Goal: Communication & Community: Connect with others

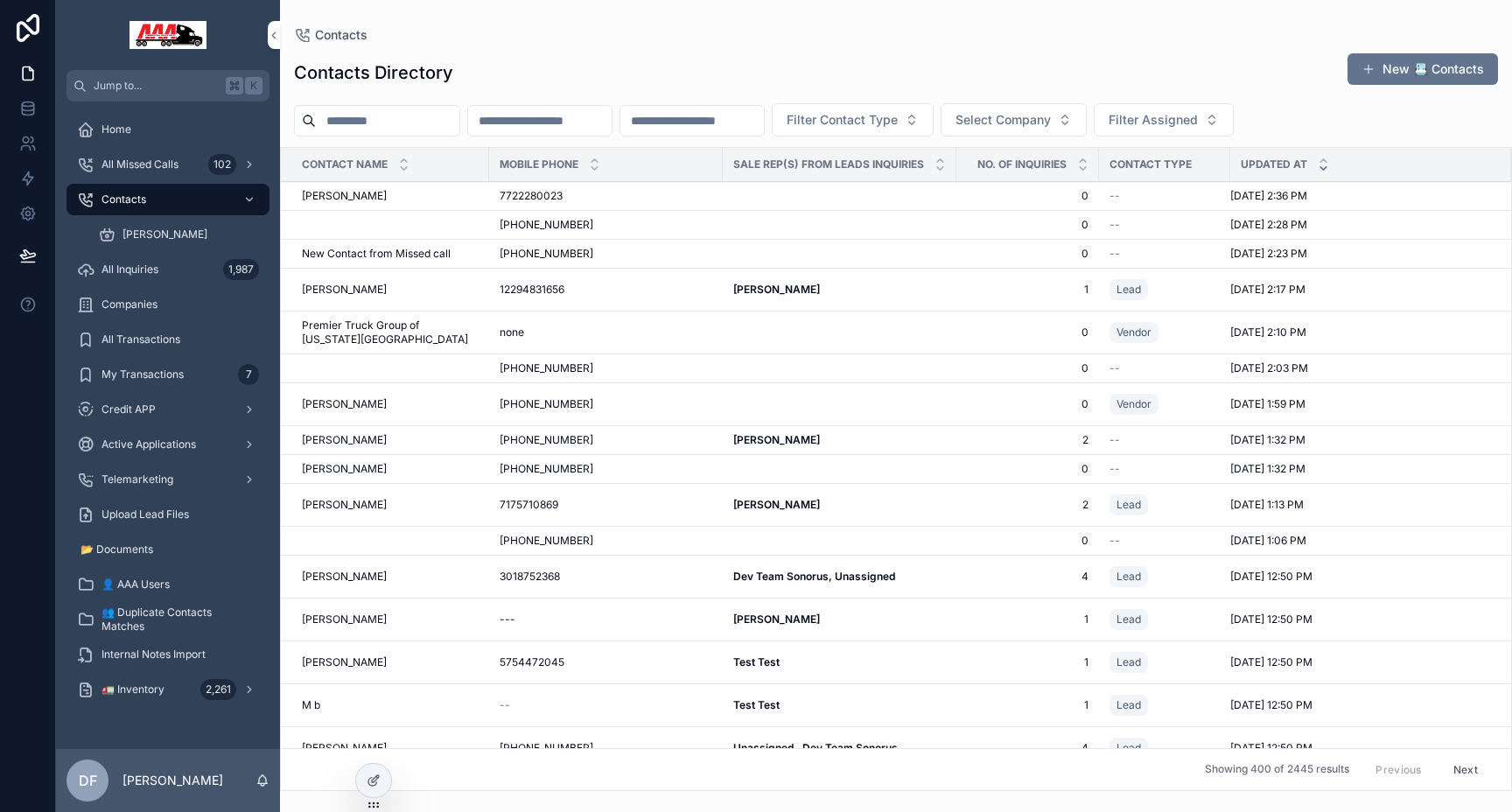
click at [196, 696] on div "🚛 Inventory 2,261" at bounding box center [168, 689] width 182 height 28
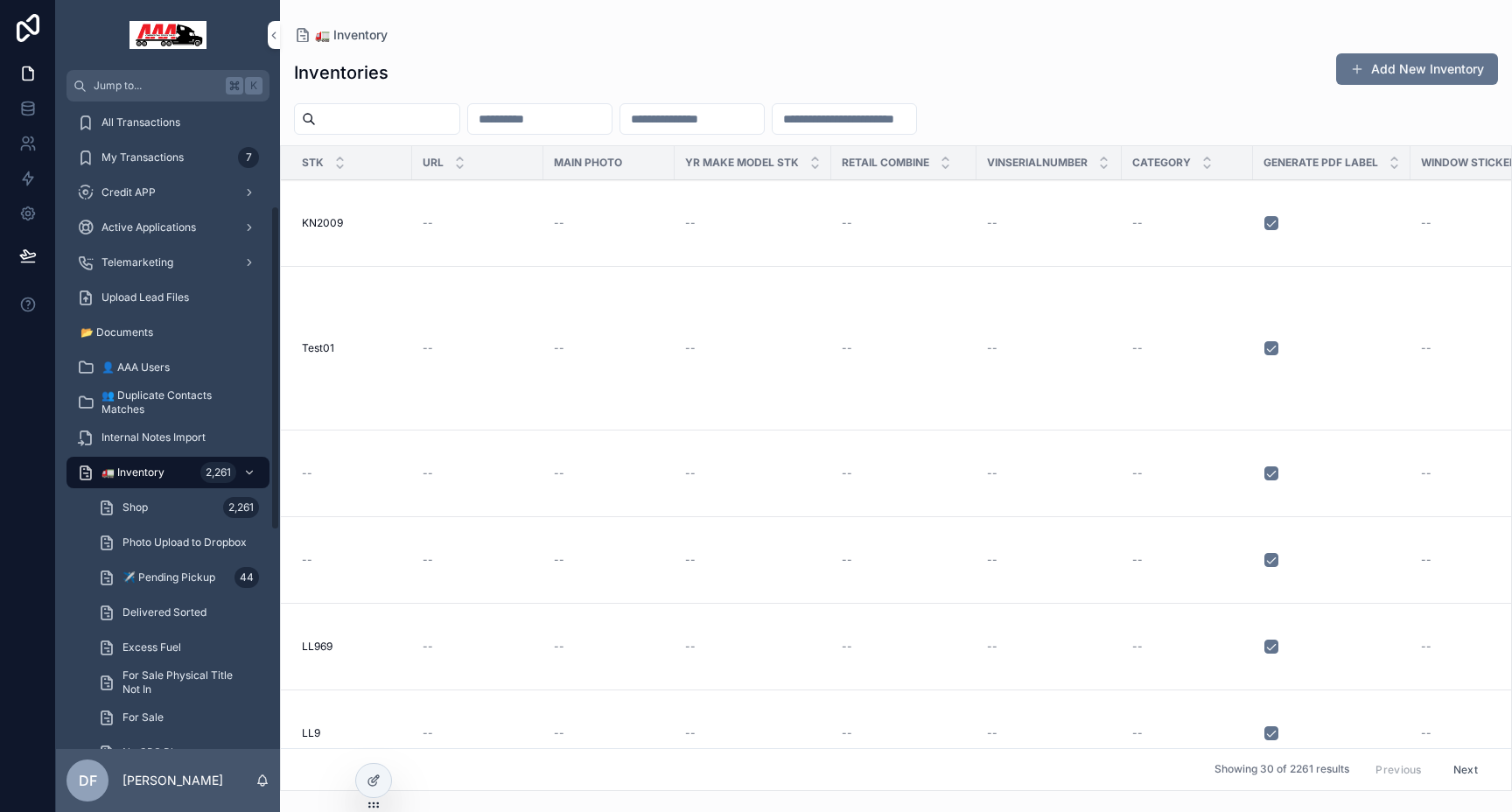
scroll to position [272, 0]
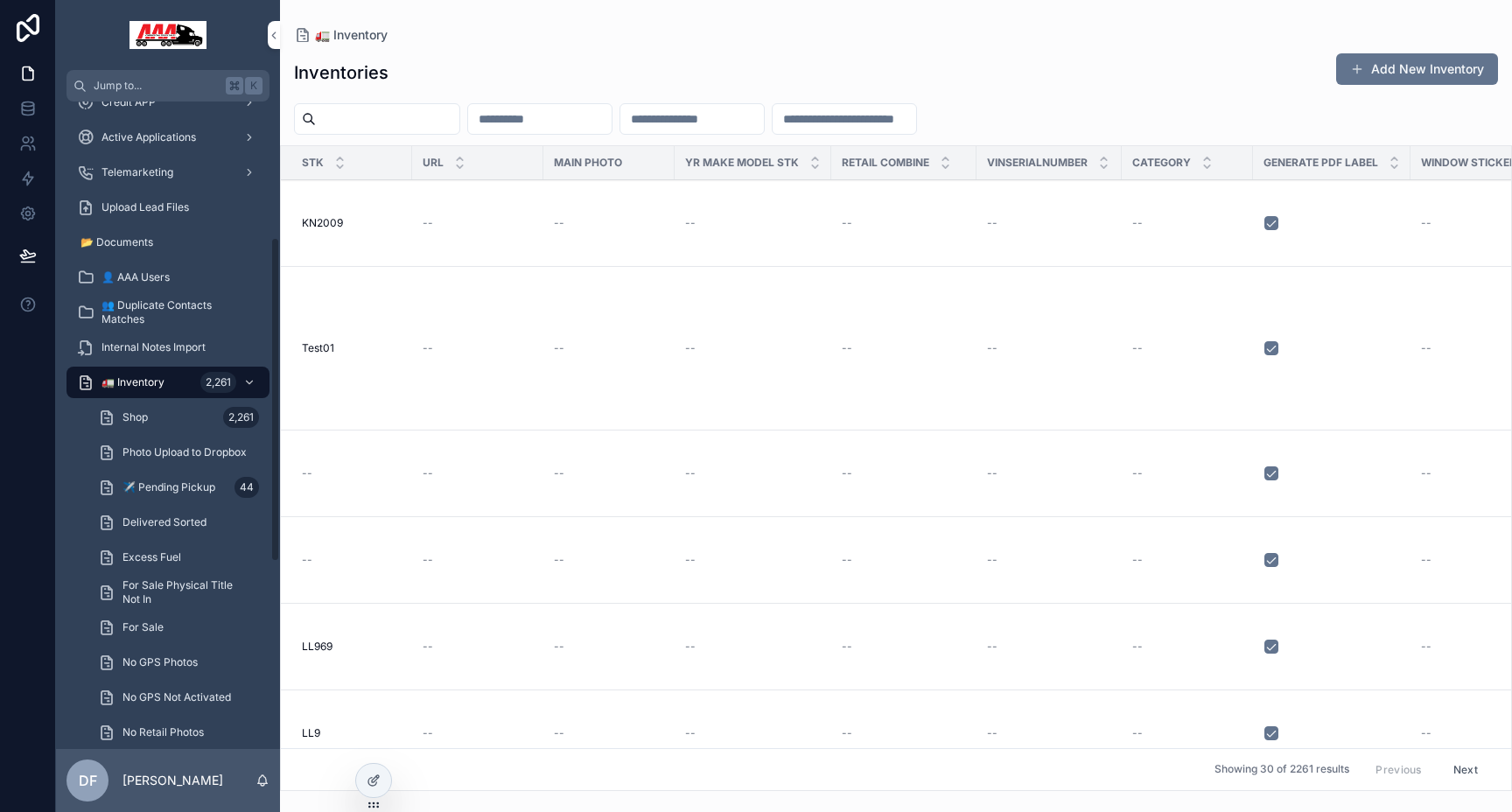
click at [180, 483] on span "✈️ Pending Pickup" at bounding box center [168, 487] width 93 height 14
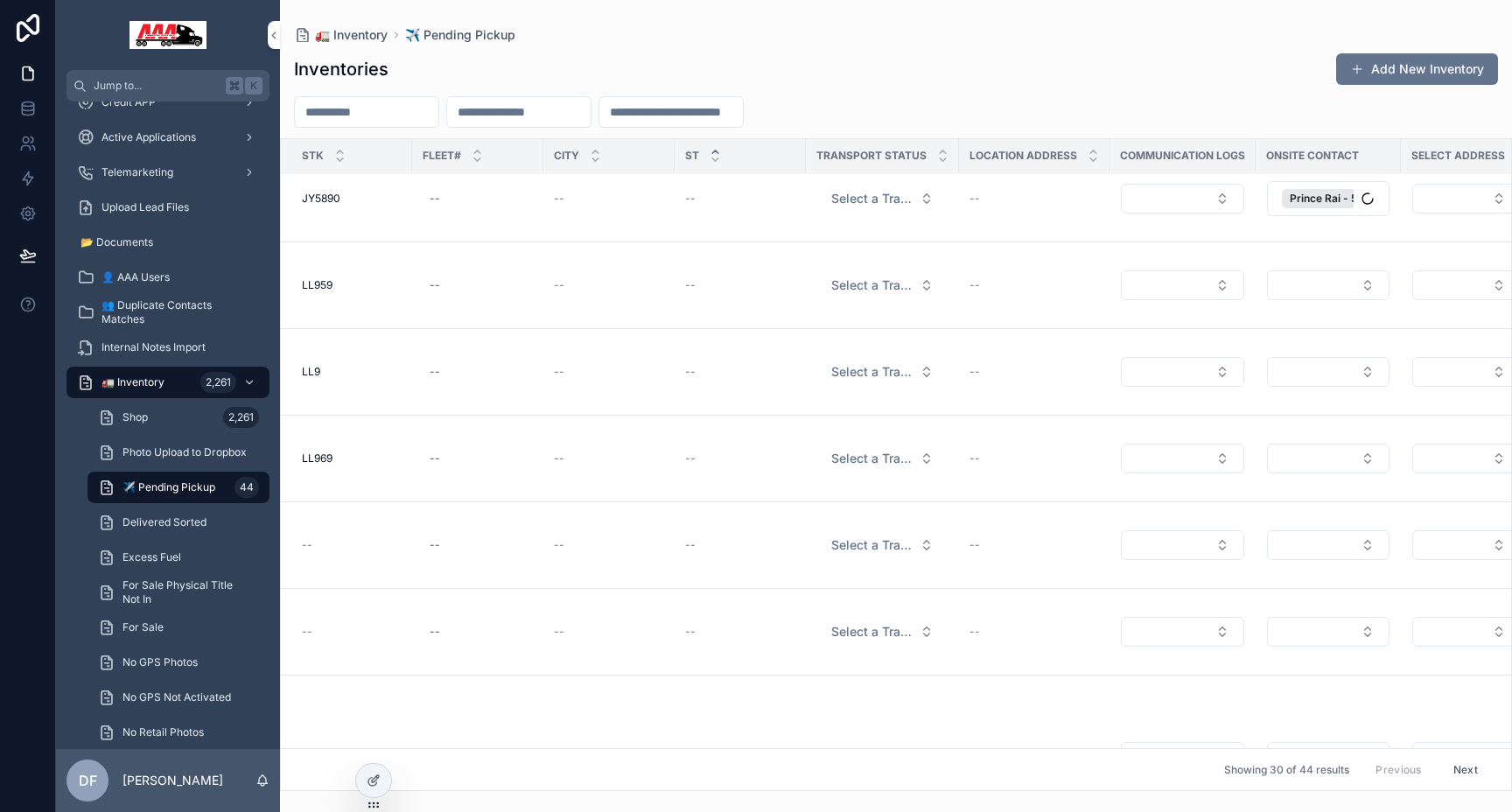
scroll to position [3216, 0]
click at [1463, 767] on button "Next" at bounding box center [1465, 769] width 49 height 27
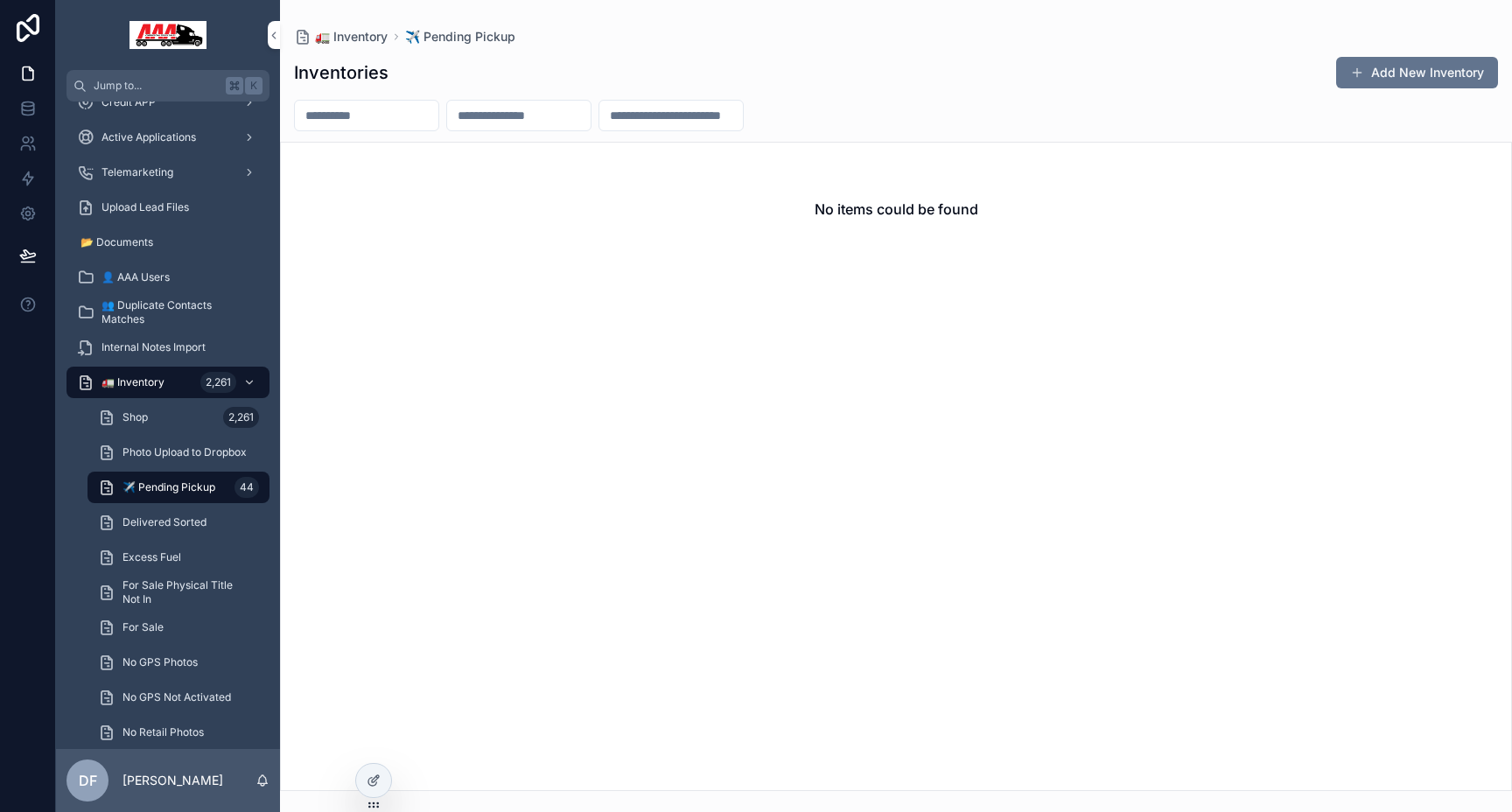
click at [458, 39] on span "✈️ Pending Pickup" at bounding box center [460, 36] width 110 height 17
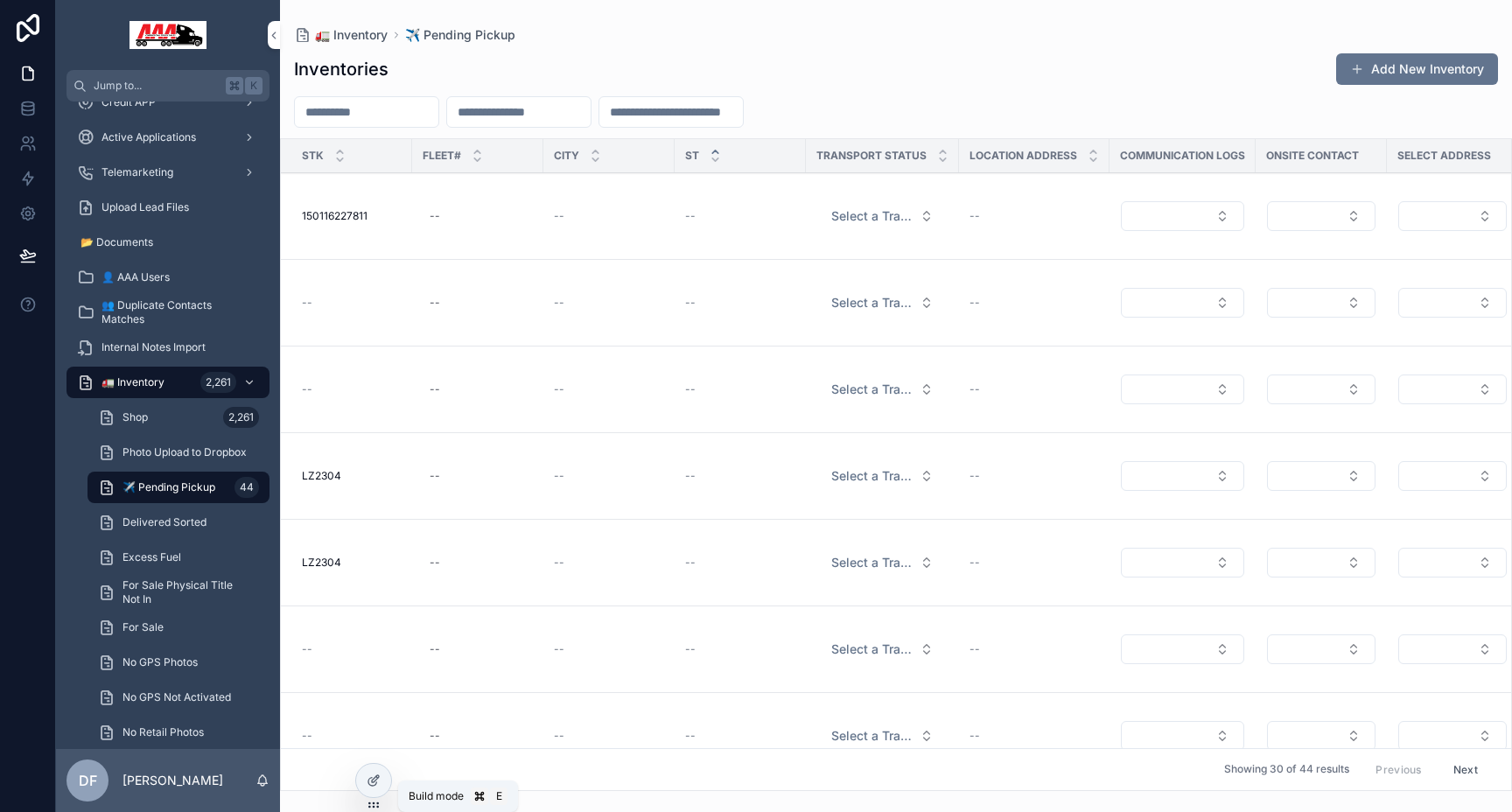
click at [364, 774] on div at bounding box center [374, 780] width 35 height 33
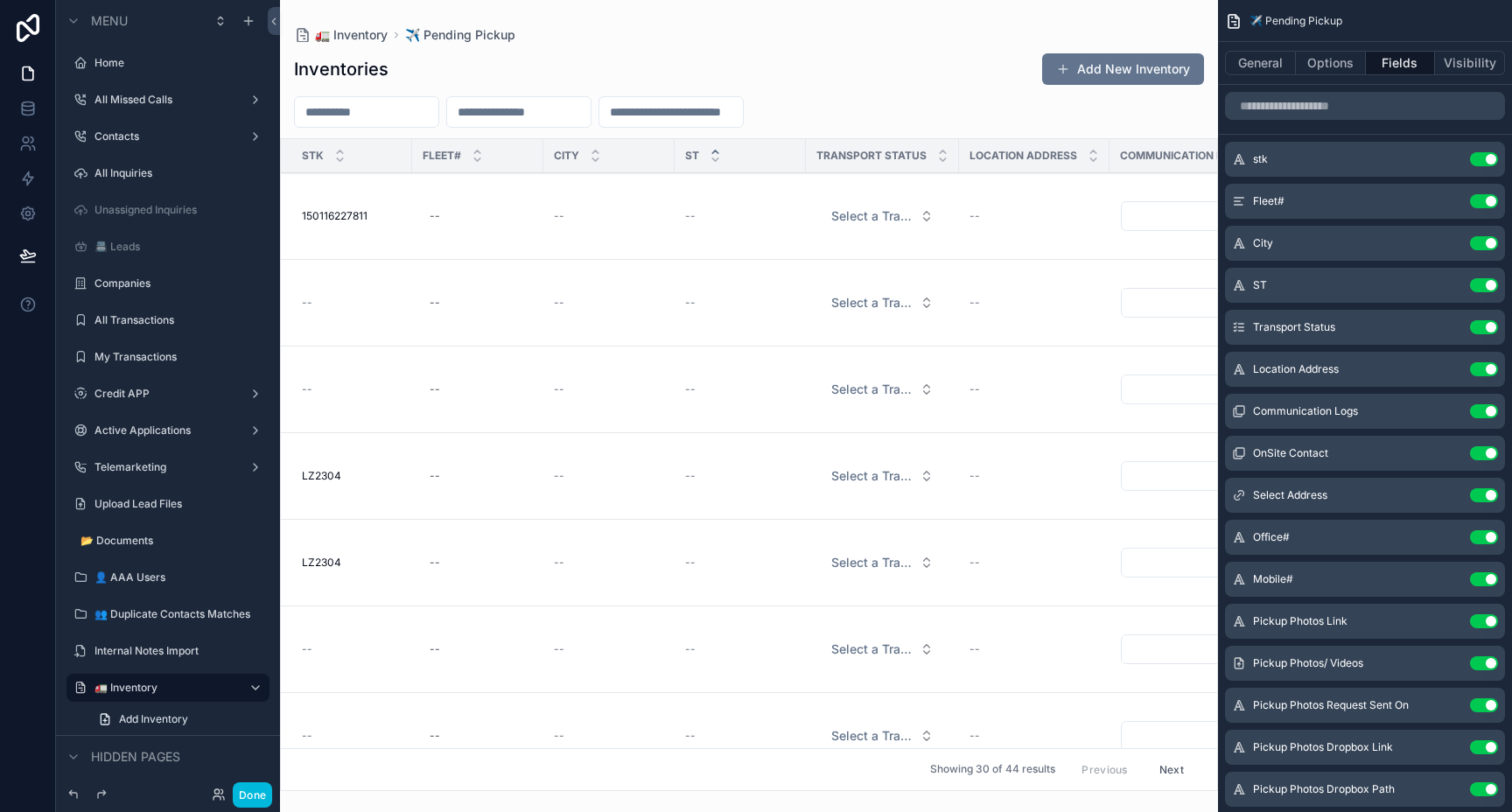
click at [1331, 67] on button "Options" at bounding box center [1330, 63] width 70 height 25
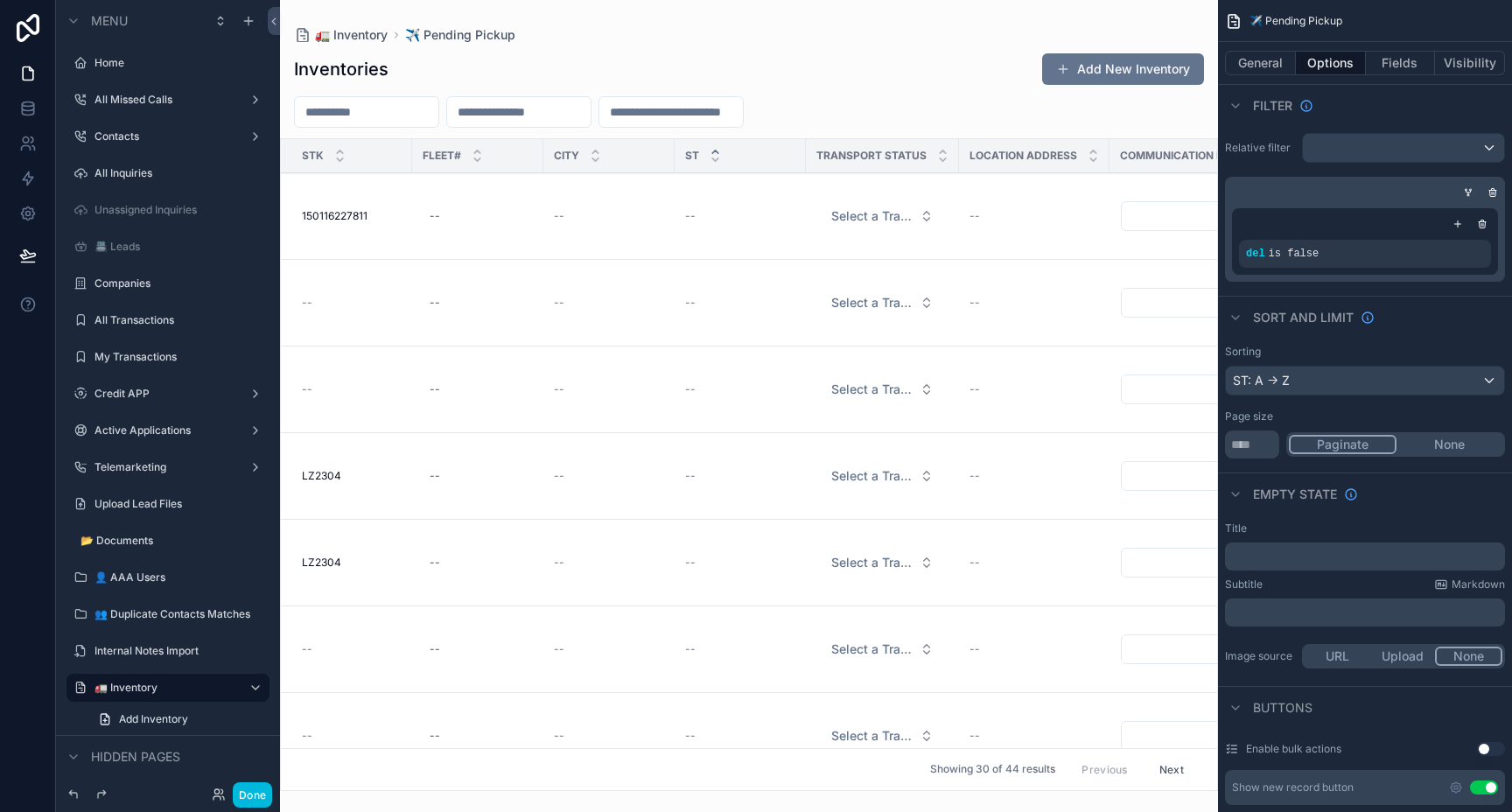
click at [1237, 105] on icon "scrollable content" at bounding box center [1235, 106] width 7 height 4
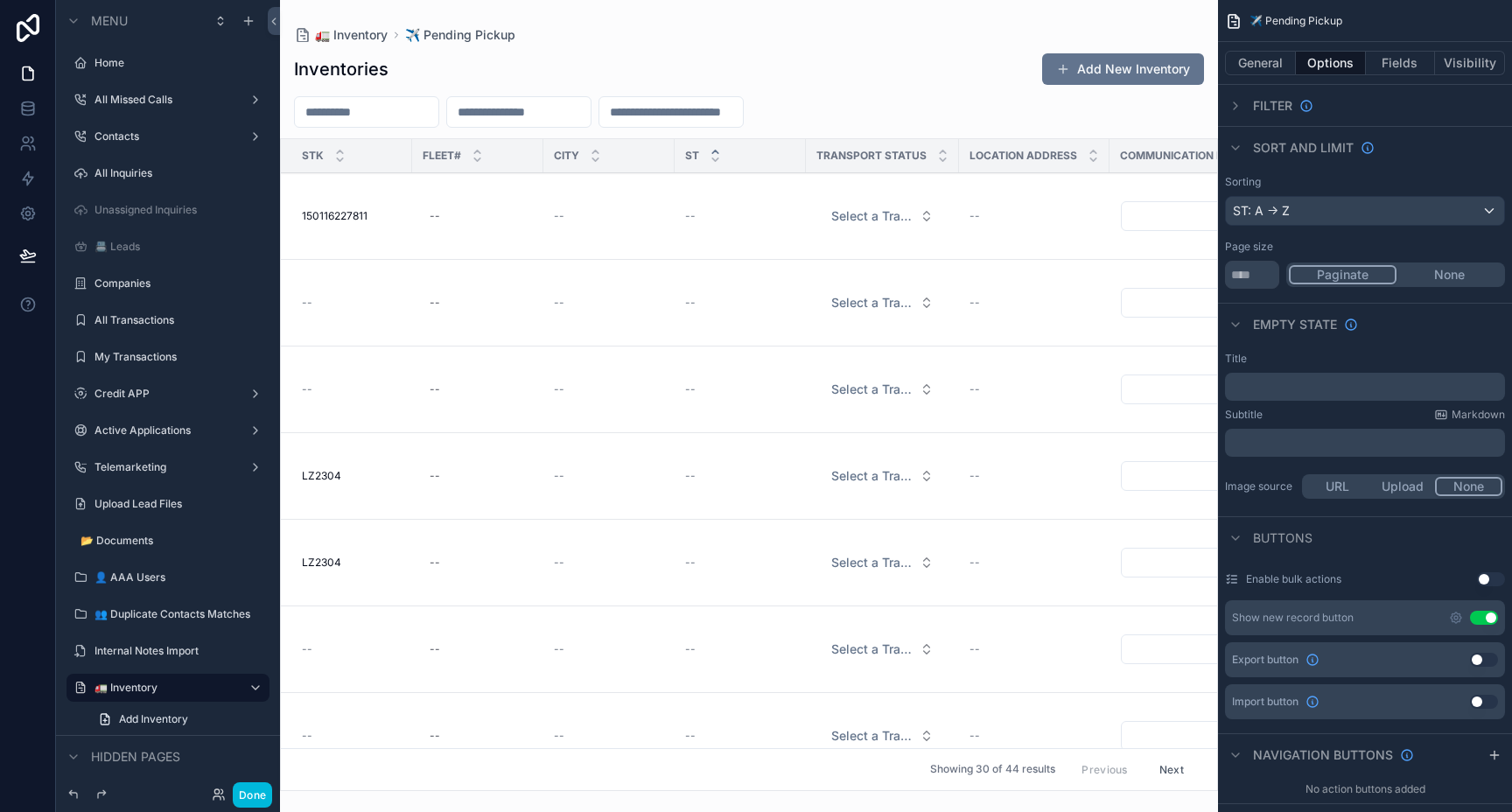
click at [1236, 153] on icon "scrollable content" at bounding box center [1235, 147] width 14 height 14
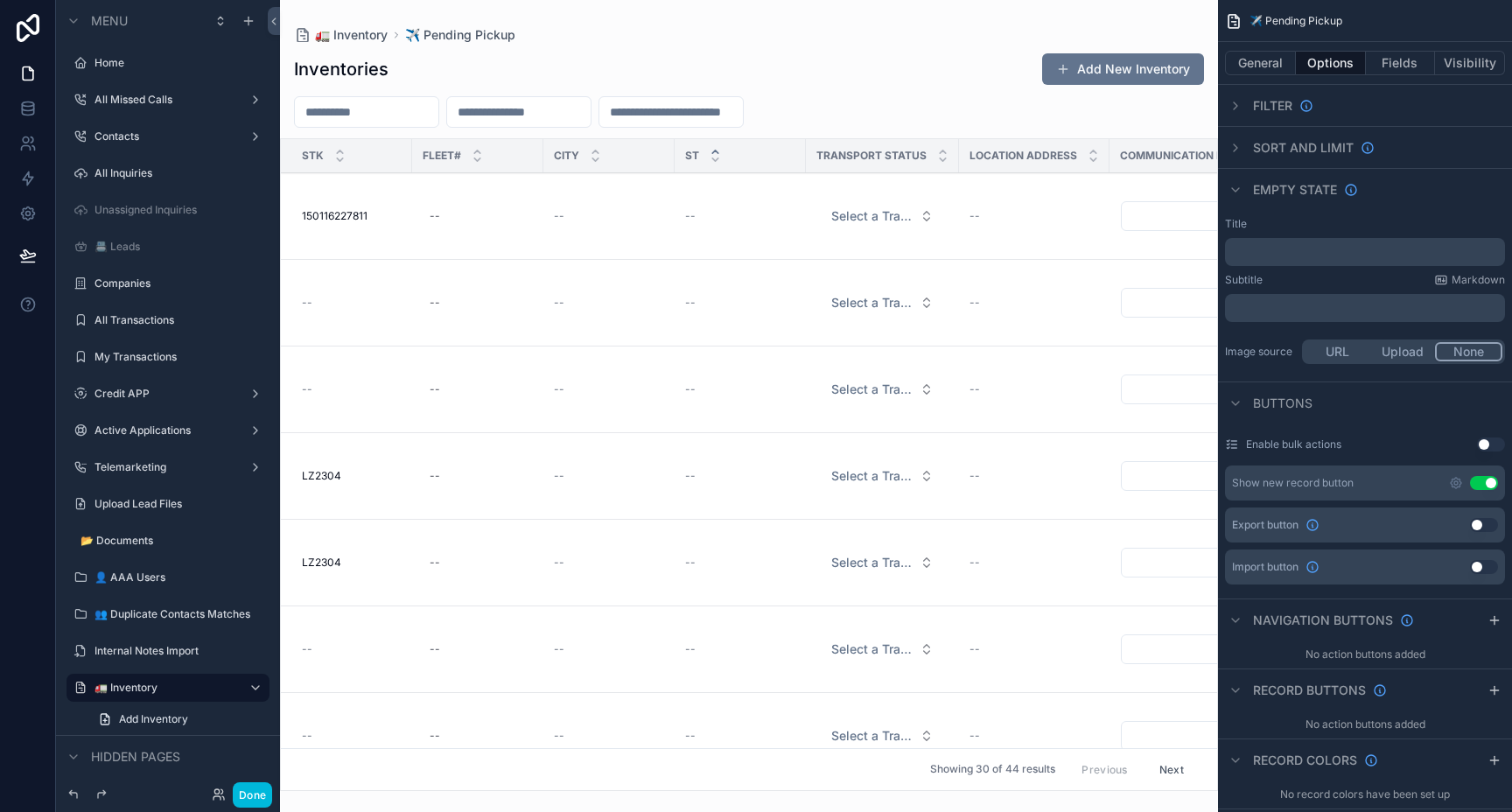
click at [1233, 190] on icon "scrollable content" at bounding box center [1235, 190] width 7 height 4
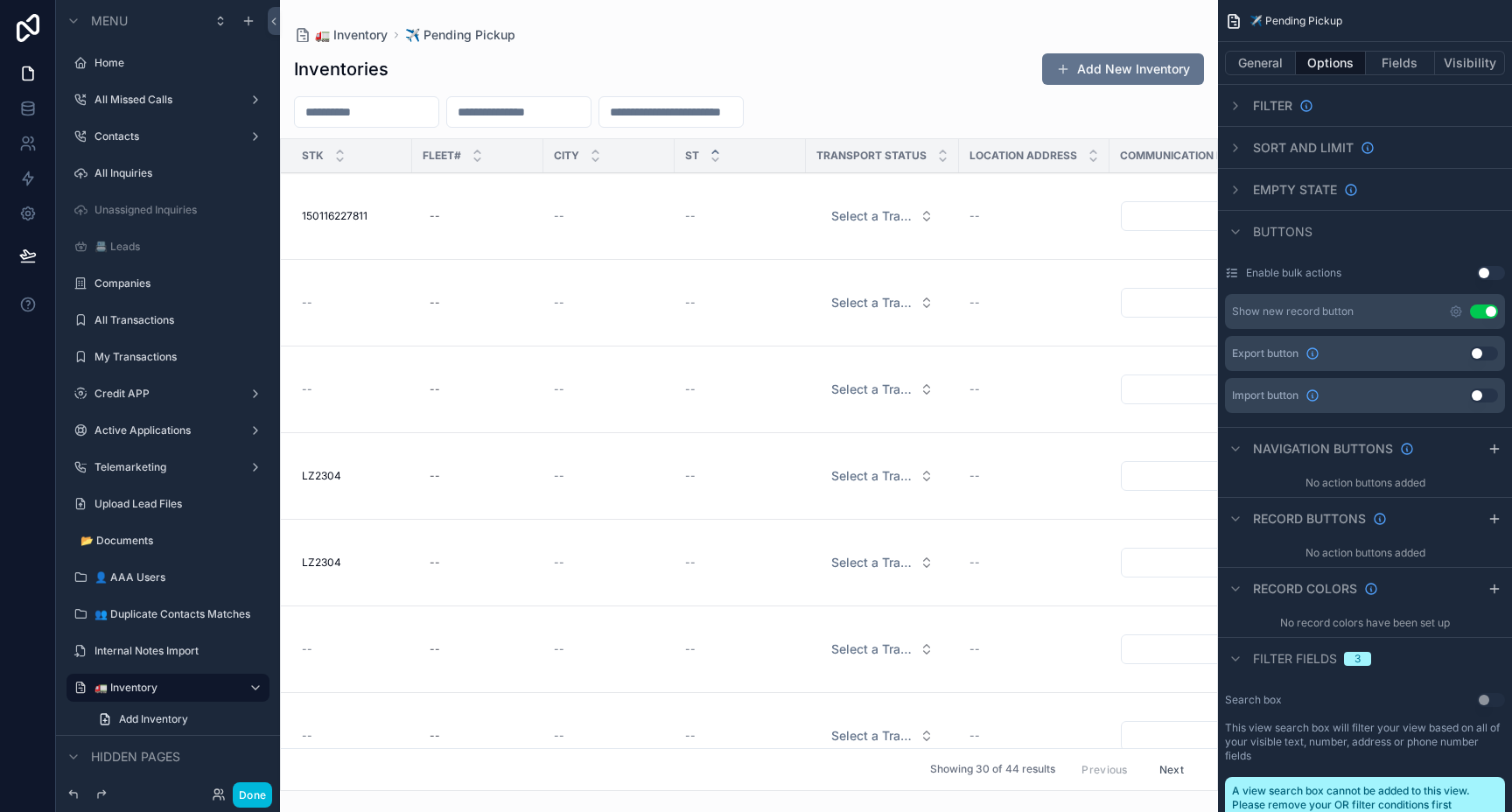
click at [1239, 236] on icon "scrollable content" at bounding box center [1235, 231] width 14 height 14
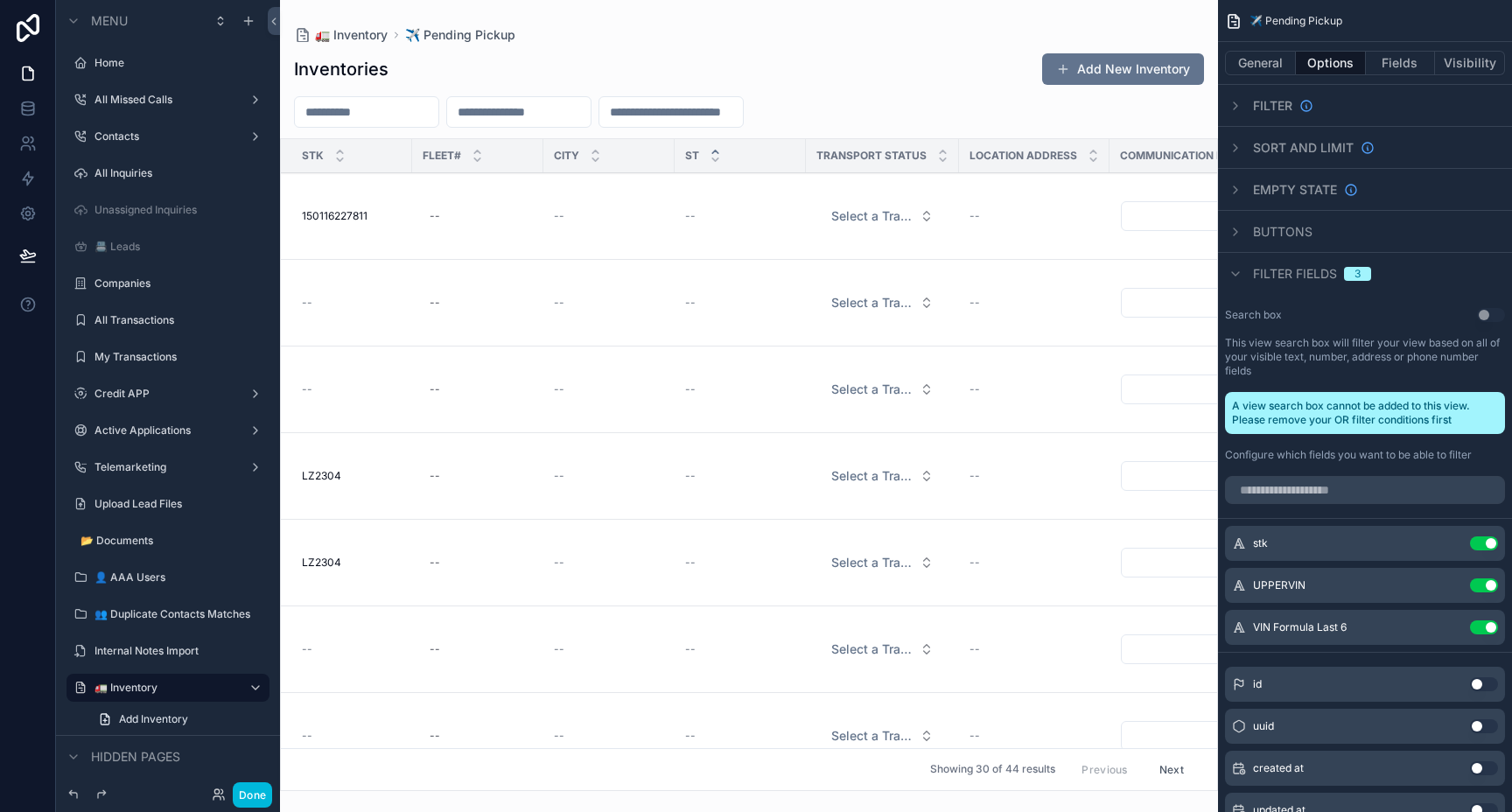
click at [1234, 269] on icon "scrollable content" at bounding box center [1235, 273] width 14 height 14
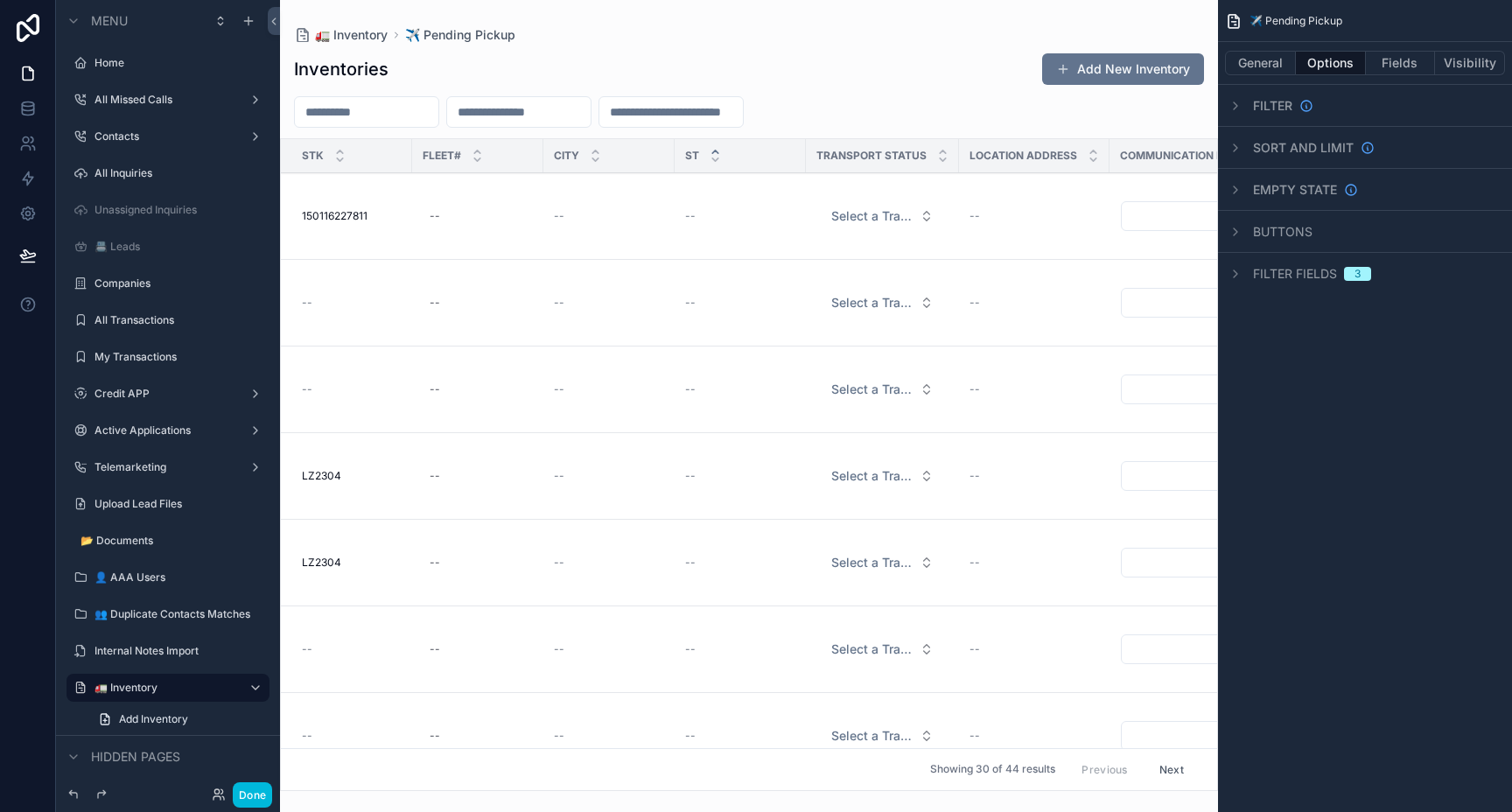
click at [1234, 270] on icon "scrollable content" at bounding box center [1236, 273] width 4 height 7
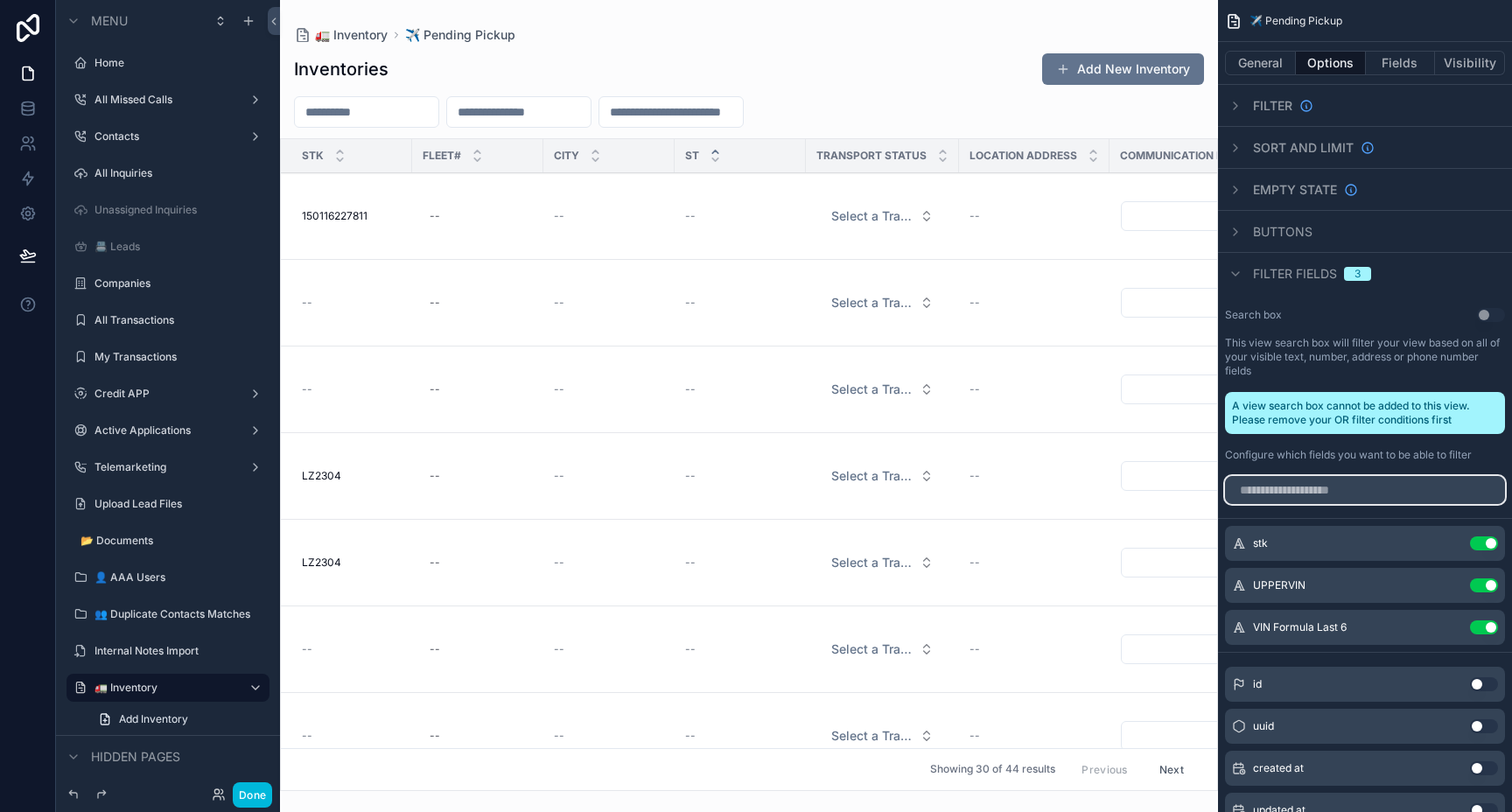
click at [1331, 497] on input "scrollable content" at bounding box center [1365, 489] width 280 height 28
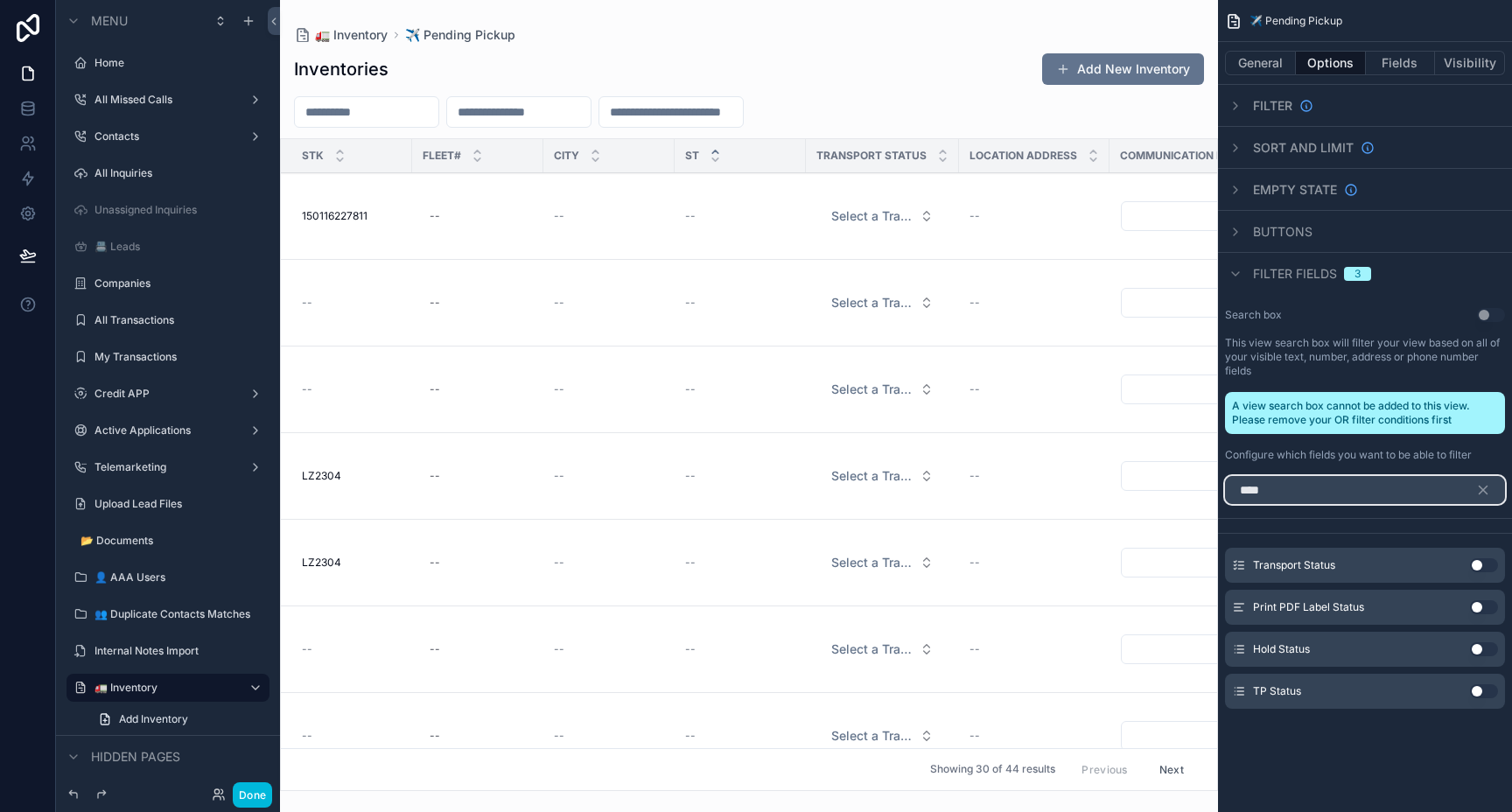
type input "****"
click at [1483, 566] on button "Use setting" at bounding box center [1483, 565] width 28 height 14
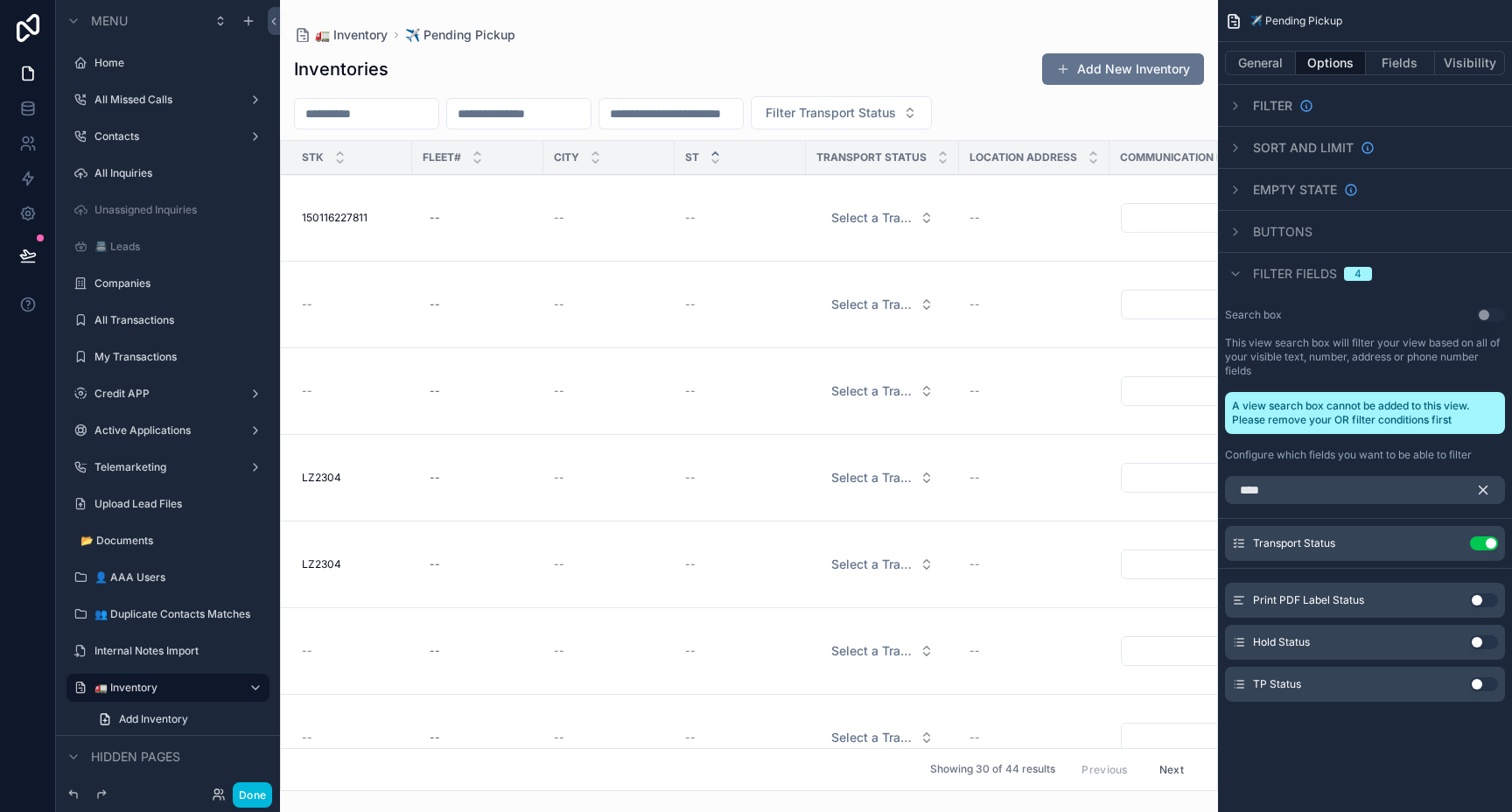
click at [1479, 494] on icon "scrollable content" at bounding box center [1483, 489] width 15 height 15
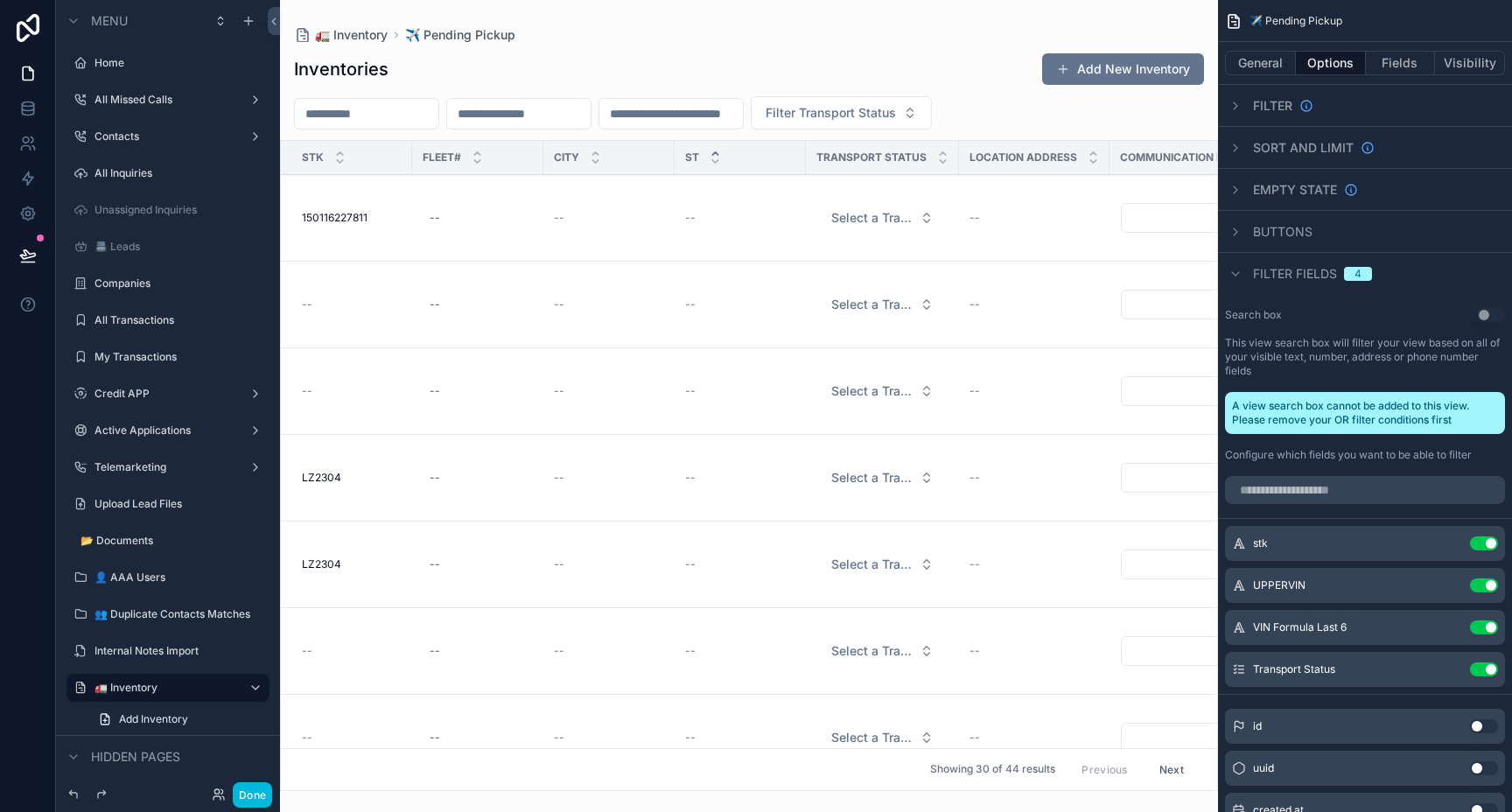
click at [1483, 589] on button "Use setting" at bounding box center [1483, 585] width 28 height 14
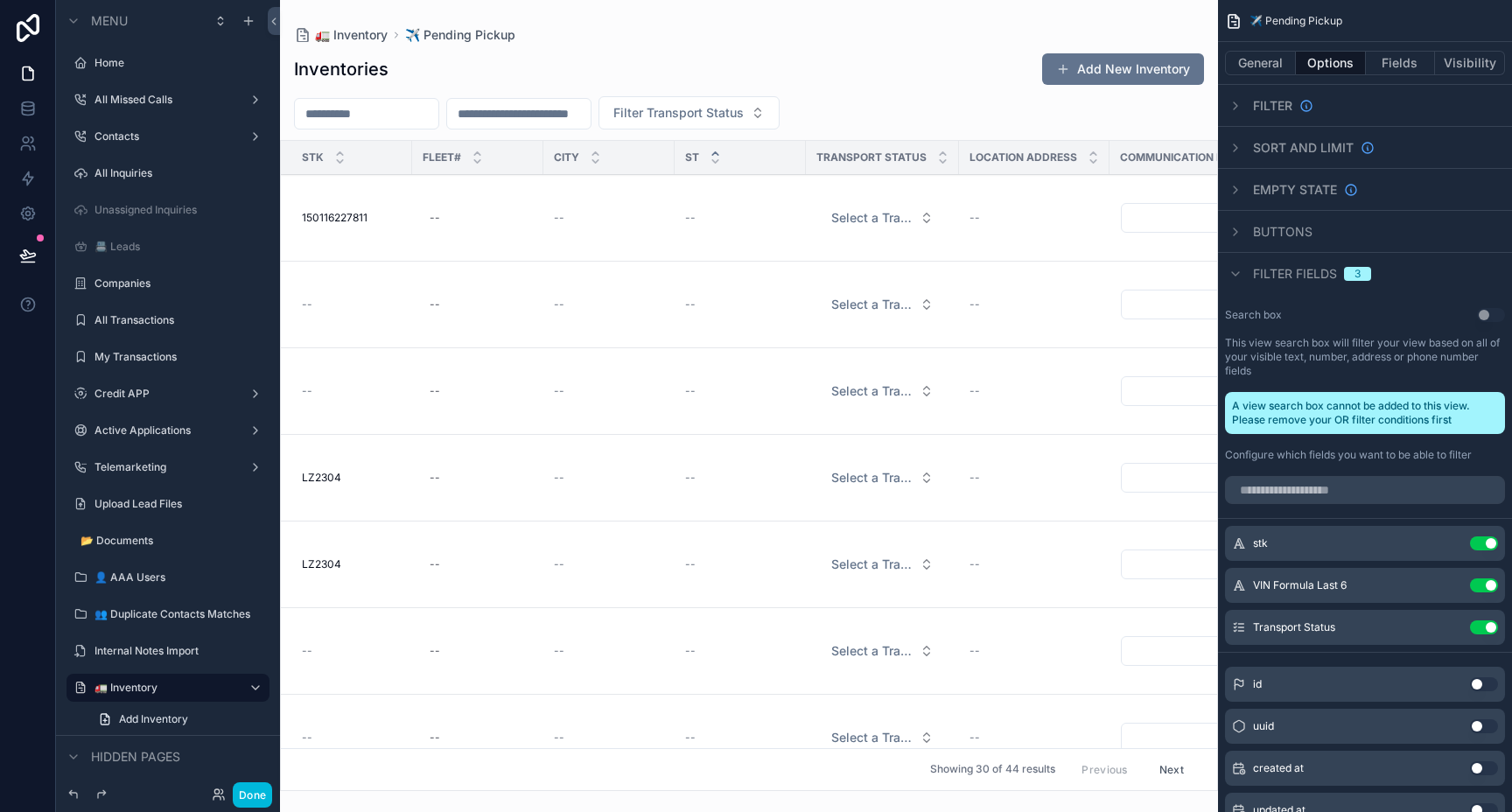
click at [1490, 585] on button "Use setting" at bounding box center [1483, 585] width 28 height 14
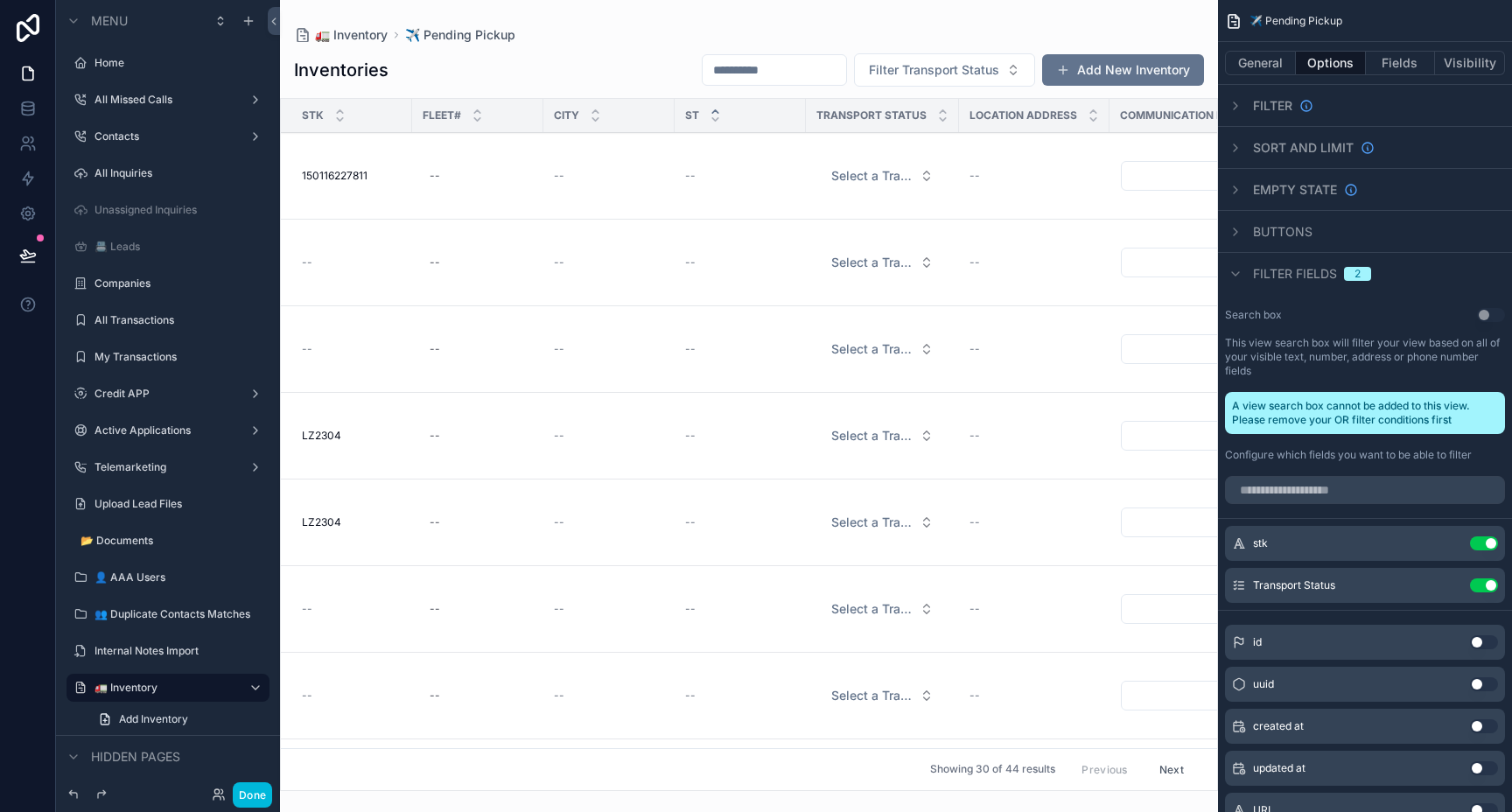
click at [939, 73] on div "scrollable content" at bounding box center [748, 406] width 938 height 812
click at [996, 71] on span "Filter Transport Status" at bounding box center [934, 70] width 130 height 17
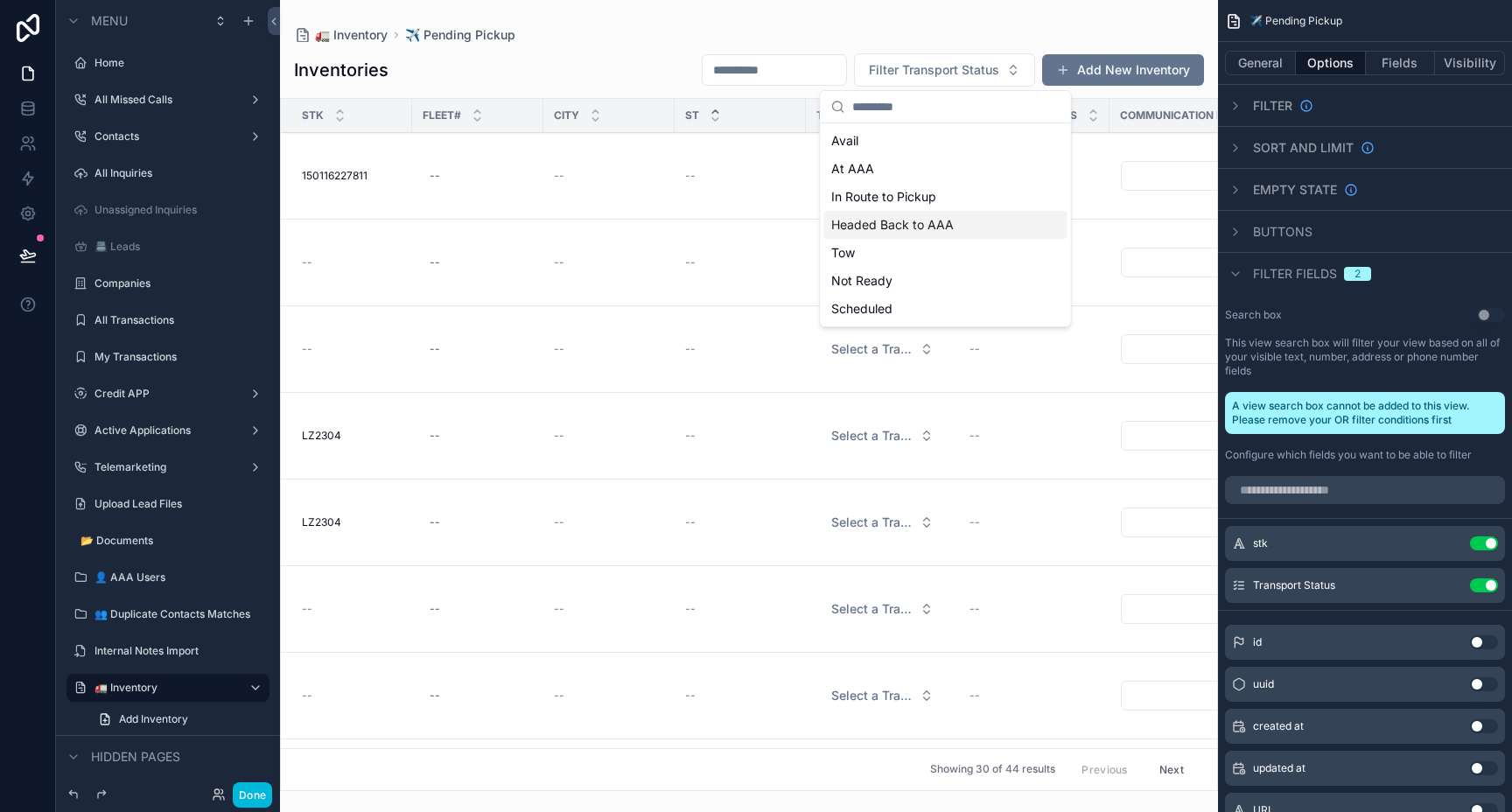
click at [946, 229] on div "Headed Back to AAA" at bounding box center [945, 224] width 244 height 28
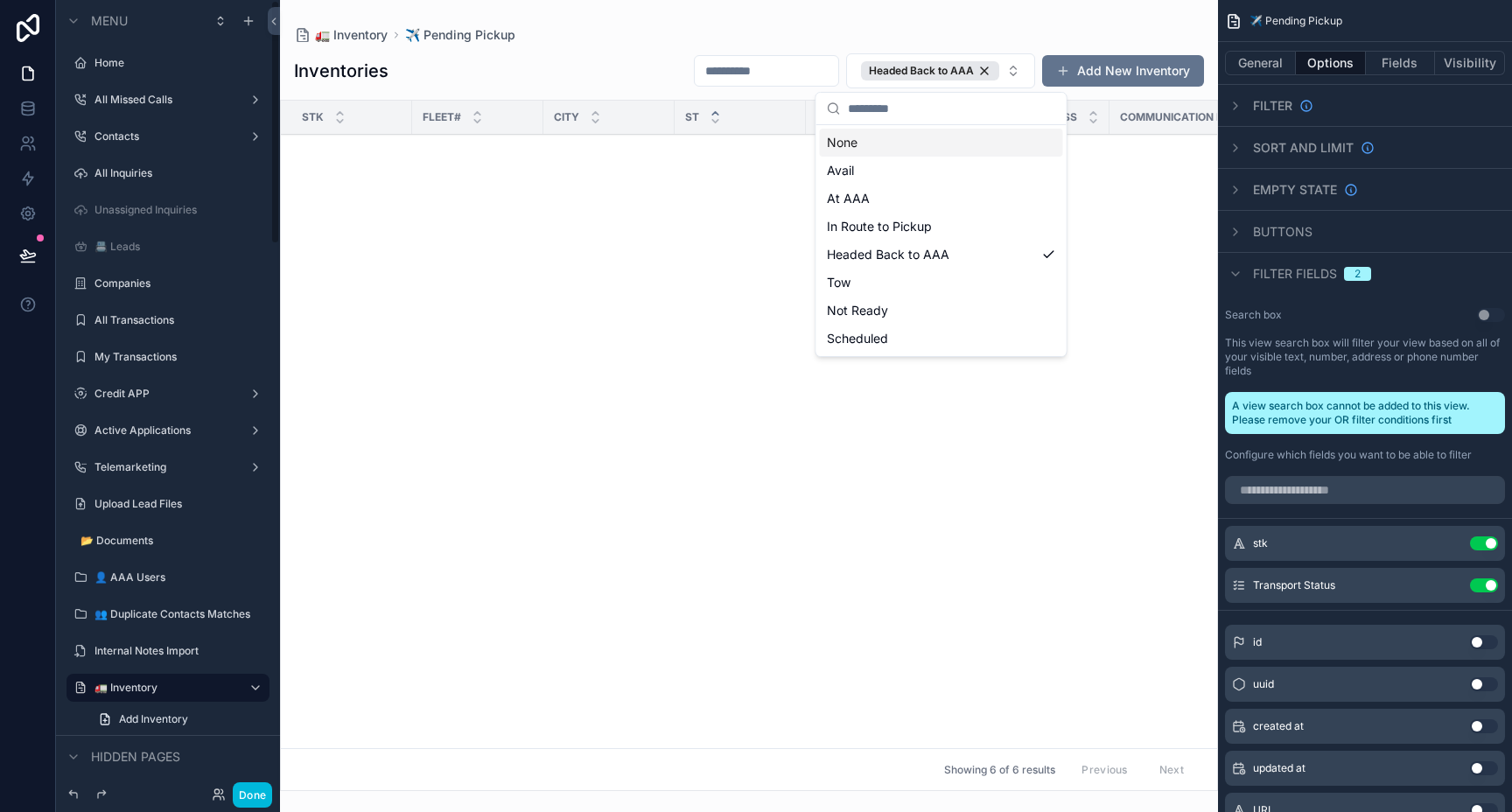
click at [124, 70] on div "Home" at bounding box center [180, 63] width 171 height 14
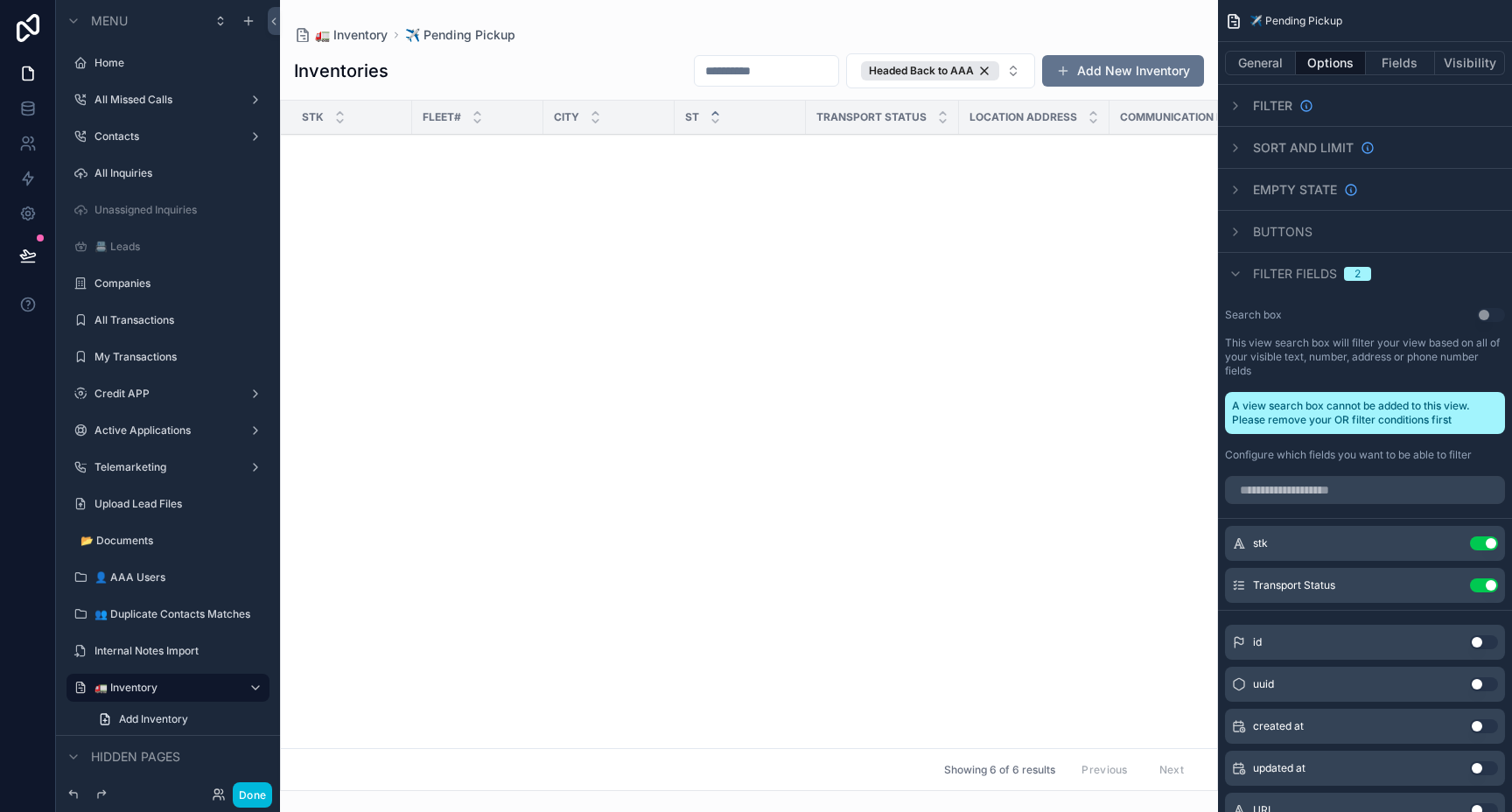
click at [118, 66] on label "Home" at bounding box center [177, 63] width 164 height 14
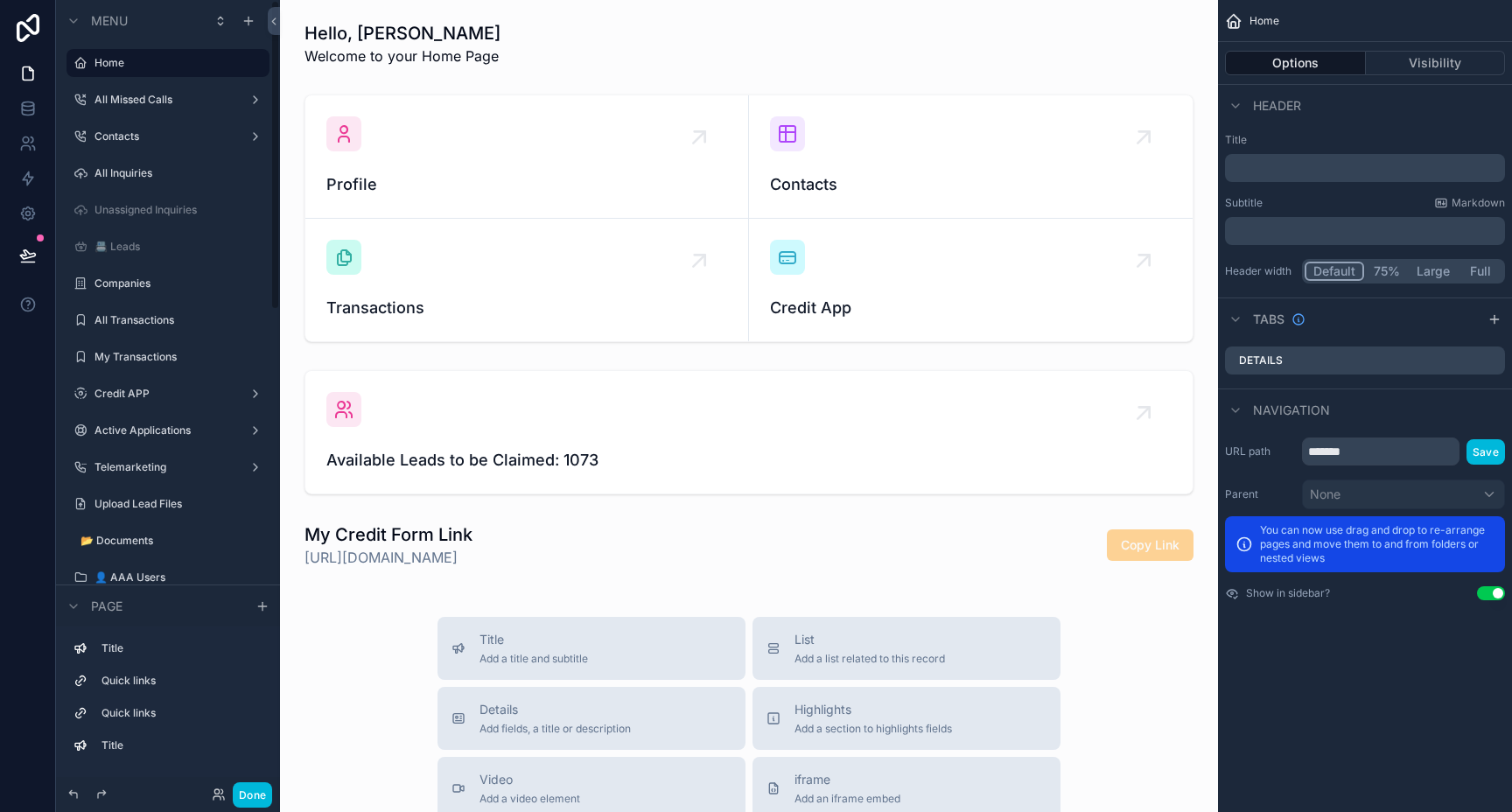
click at [142, 142] on label "Contacts" at bounding box center [164, 137] width 140 height 14
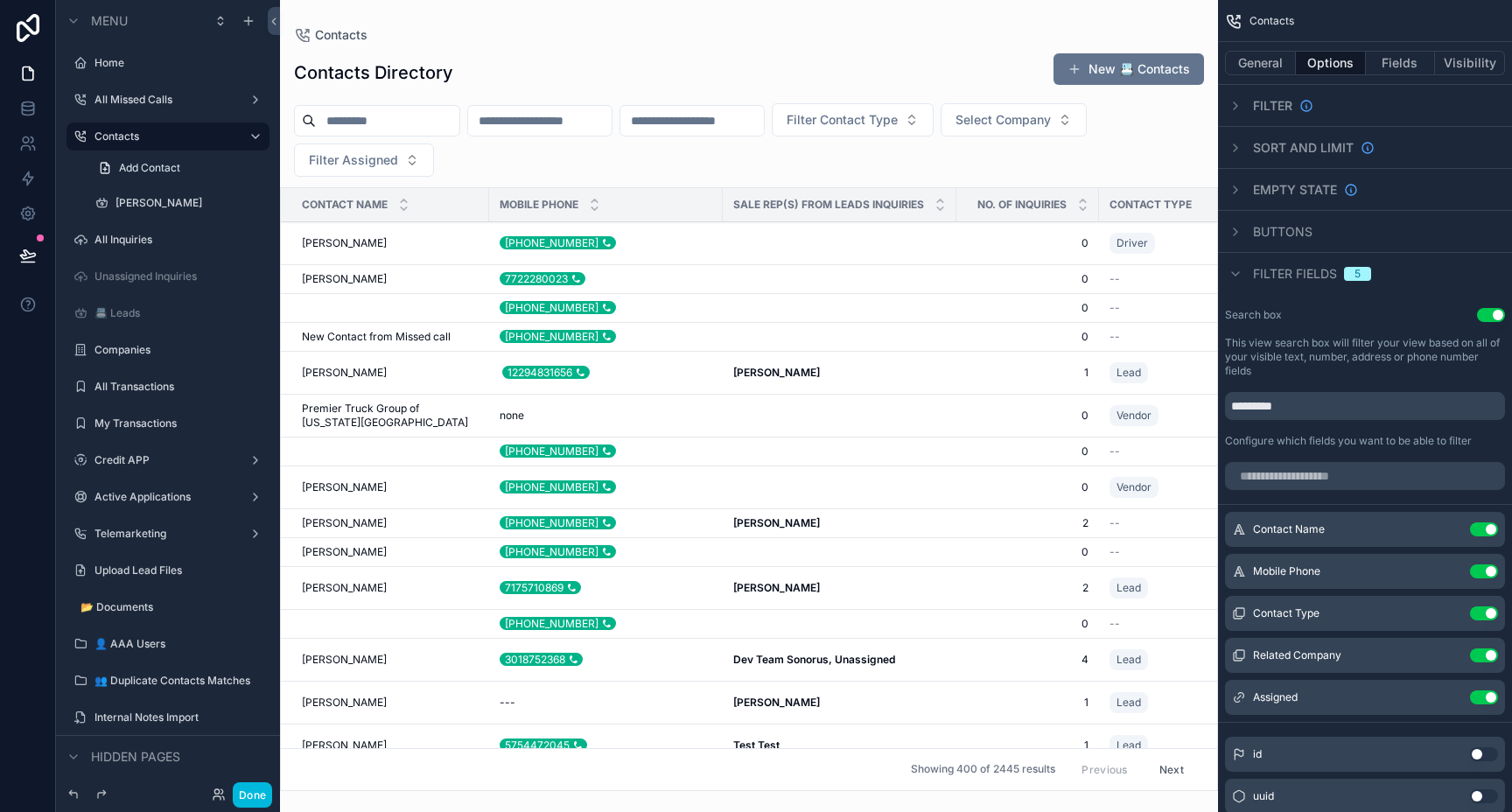
click at [416, 114] on div "scrollable content" at bounding box center [748, 406] width 938 height 812
click at [416, 115] on input "scrollable content" at bounding box center [388, 121] width 143 height 25
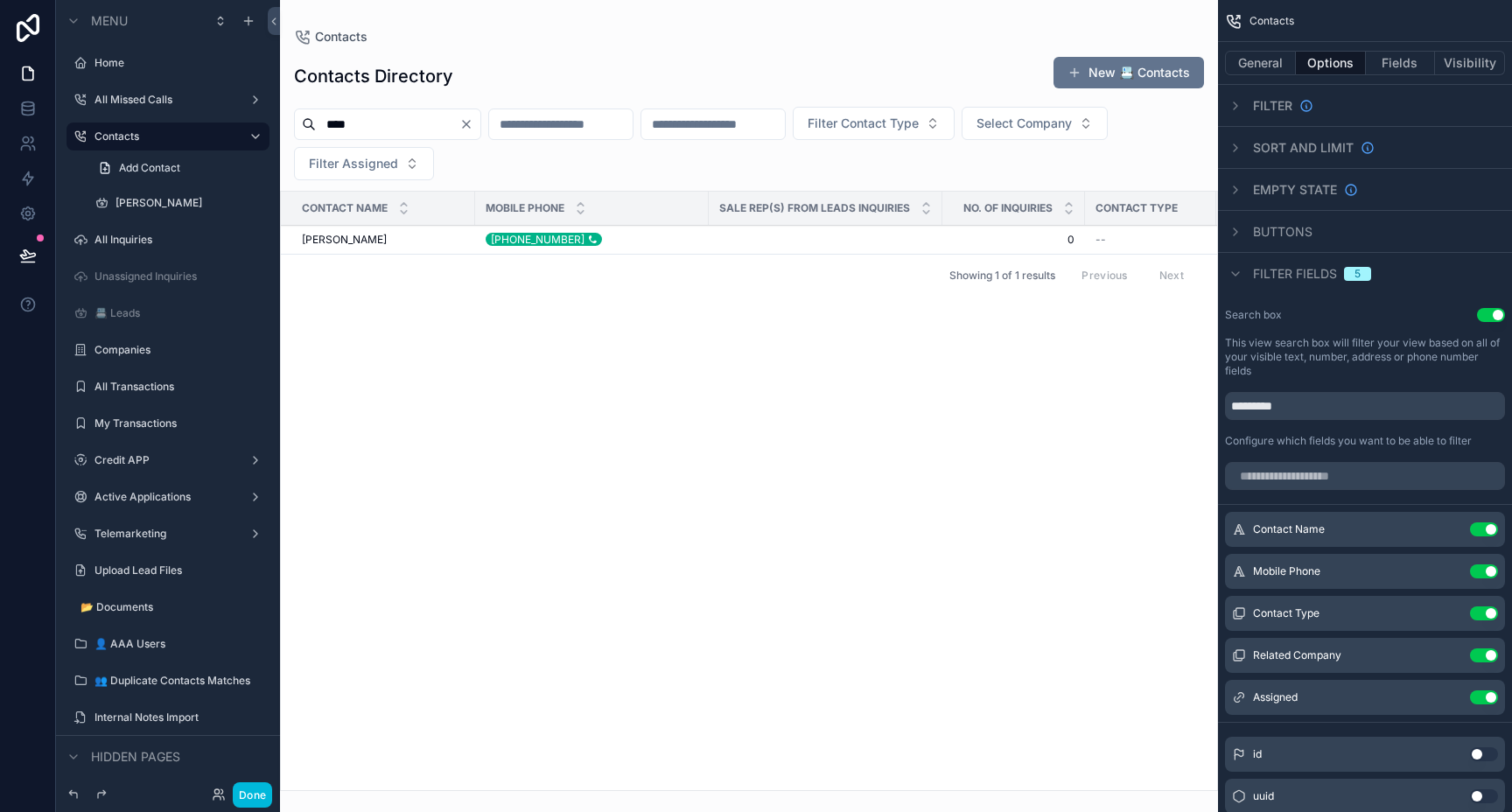
type input "****"
click at [681, 244] on div "[PHONE_NUMBER] [PHONE_NUMBER]" at bounding box center [592, 240] width 212 height 14
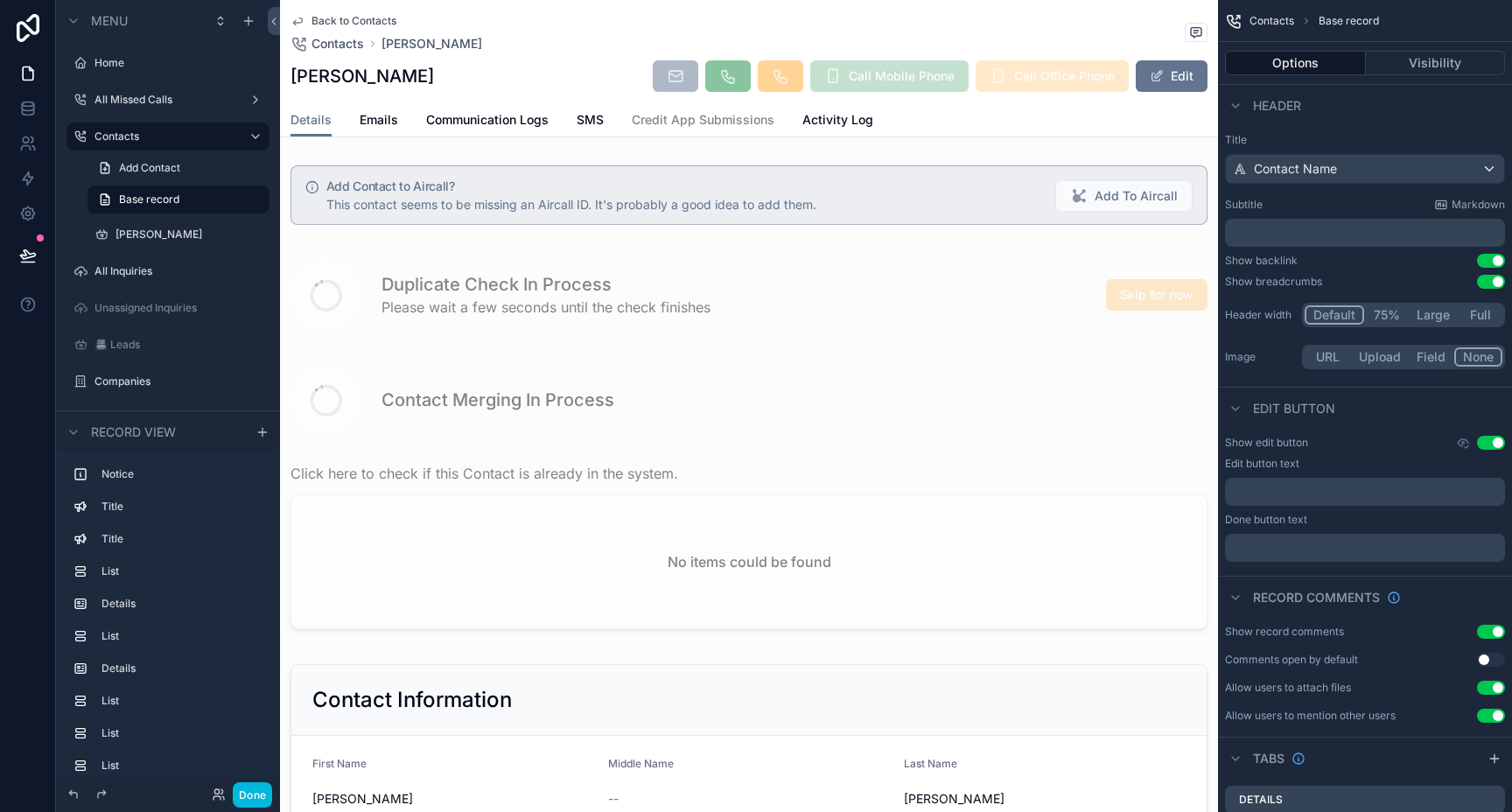
click at [261, 797] on button "Done" at bounding box center [252, 794] width 39 height 26
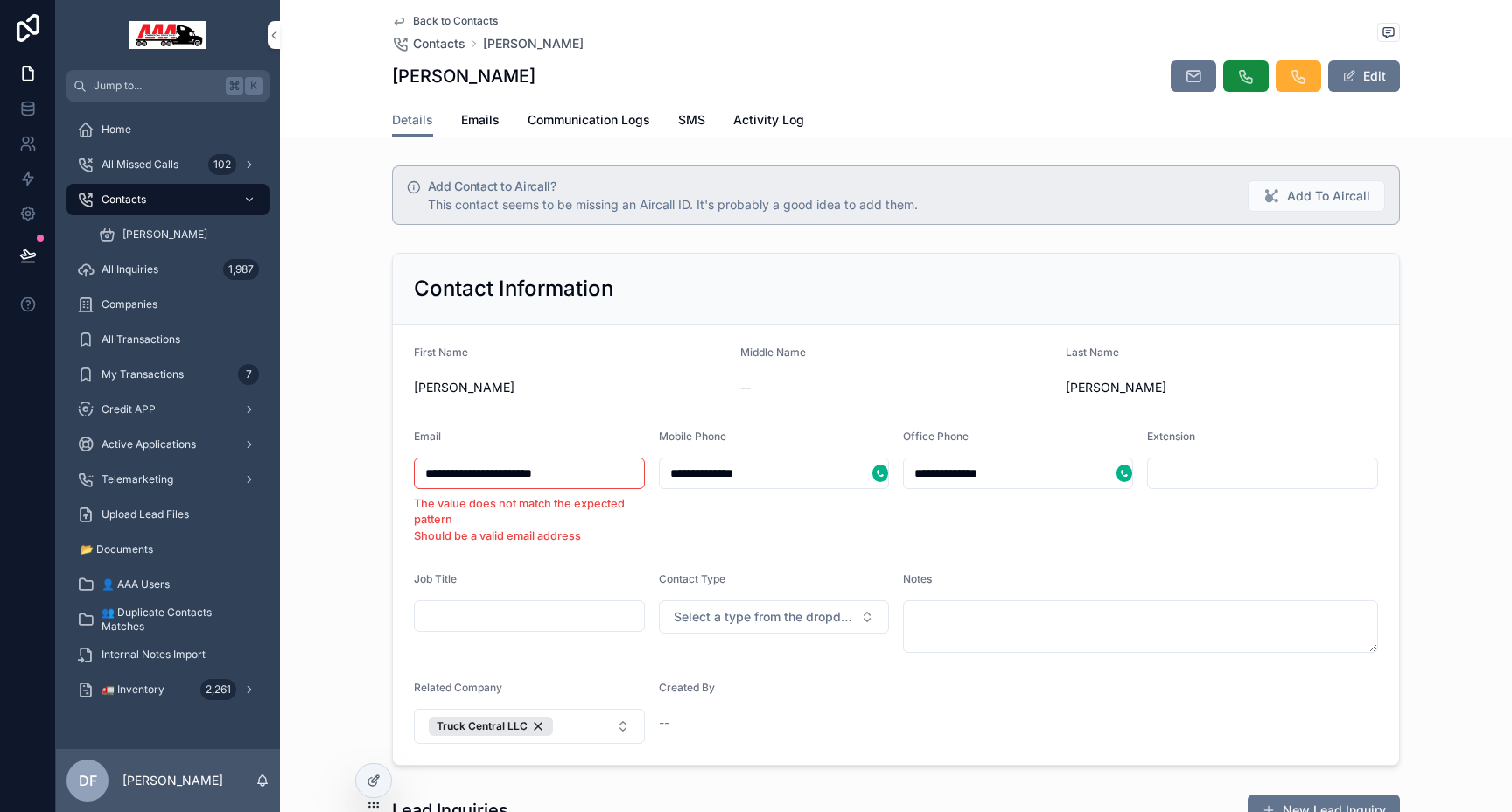
click at [598, 398] on div "[PERSON_NAME]" at bounding box center [570, 387] width 313 height 28
click at [693, 118] on span "SMS" at bounding box center [692, 119] width 27 height 17
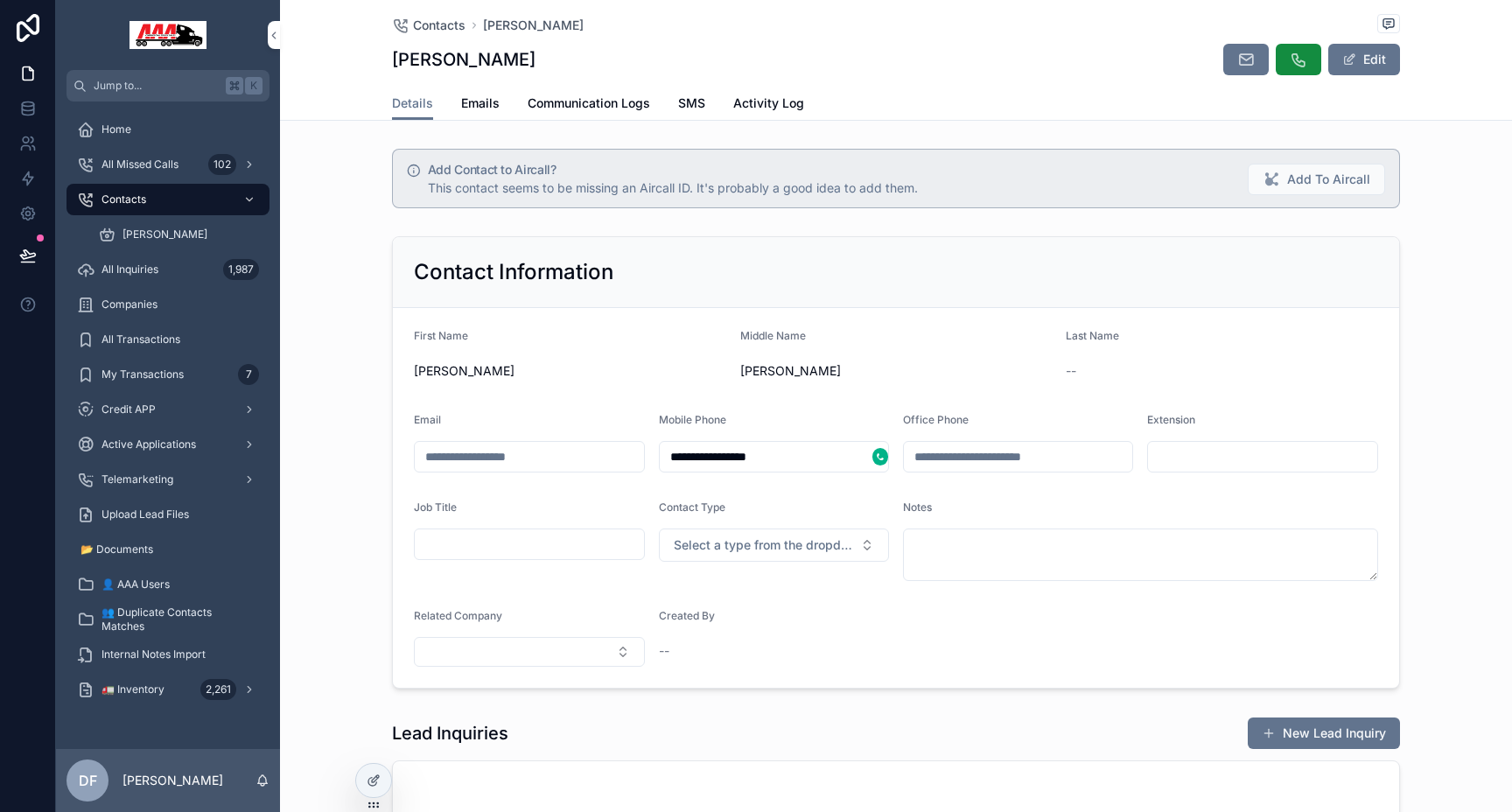
click at [548, 647] on button "Select Button" at bounding box center [529, 652] width 231 height 30
type input "****"
click at [452, 751] on span "Trux Driveaway" at bounding box center [459, 749] width 89 height 17
click at [797, 549] on span "Select a type from the dropdown" at bounding box center [764, 545] width 181 height 17
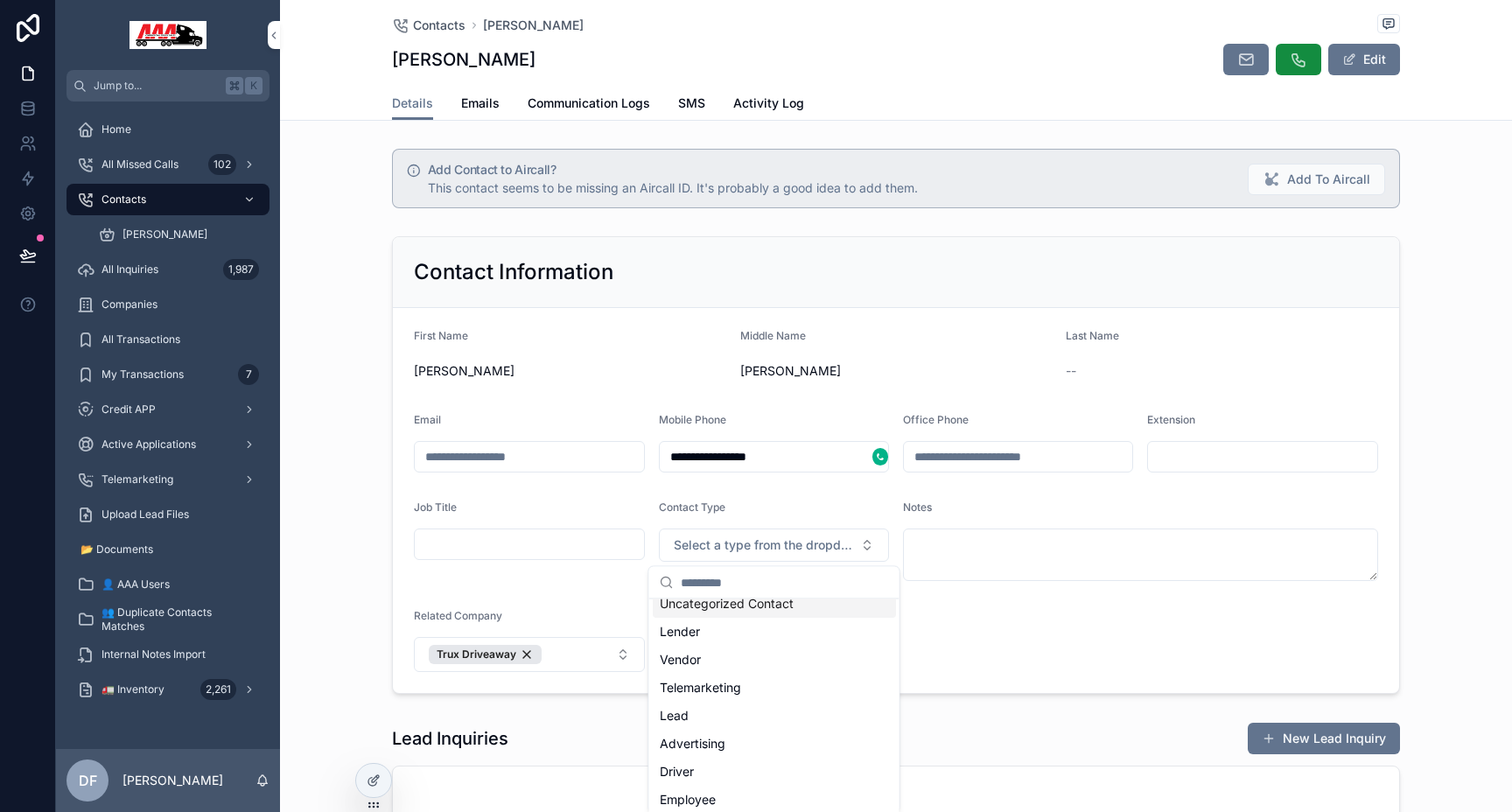
scroll to position [53, 0]
click at [708, 752] on div "Driver" at bounding box center [774, 759] width 244 height 28
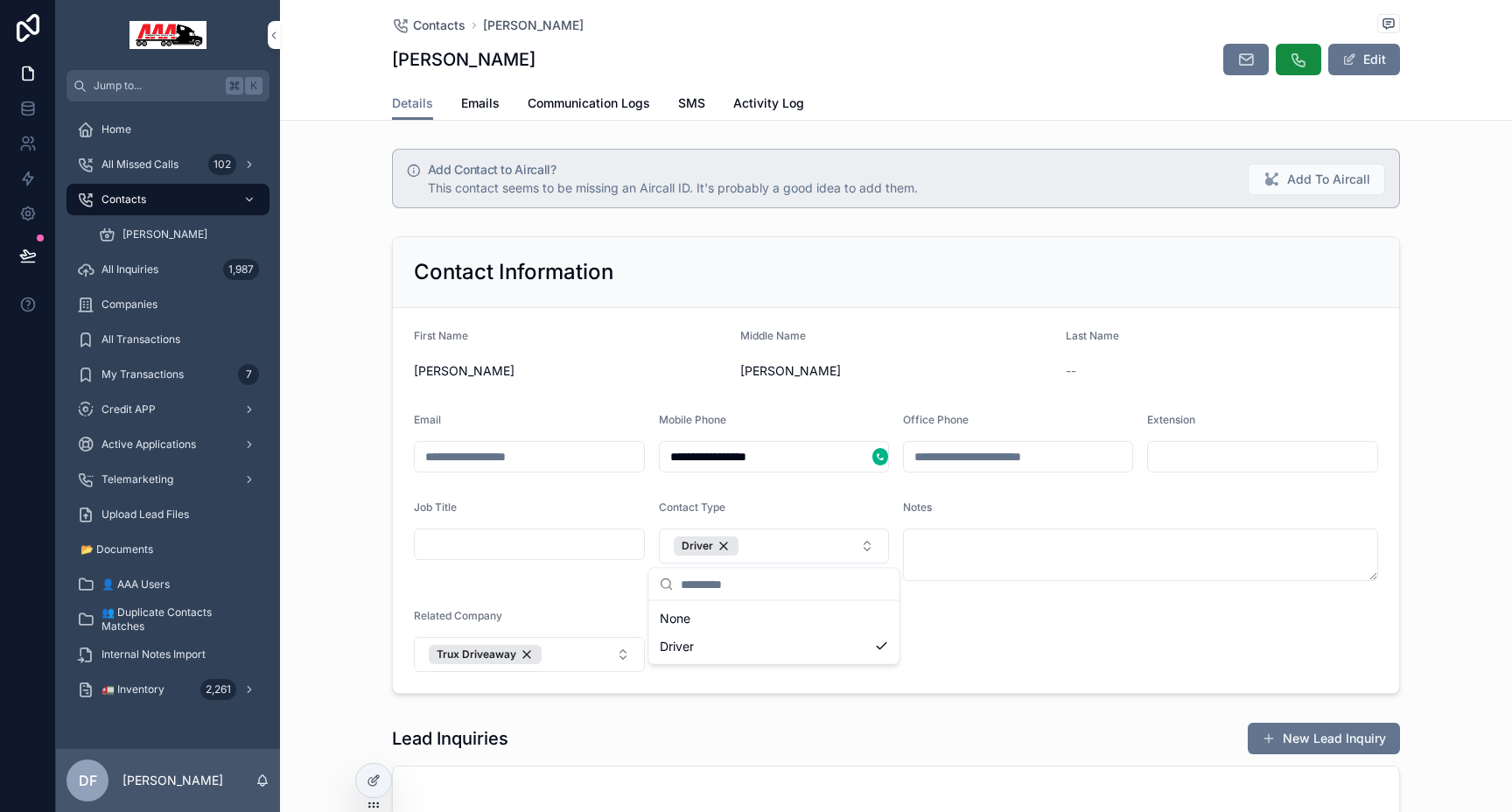
scroll to position [0, 0]
click at [985, 643] on form "**********" at bounding box center [896, 500] width 1006 height 385
click at [1308, 188] on span "Add To Aircall" at bounding box center [1328, 180] width 83 height 17
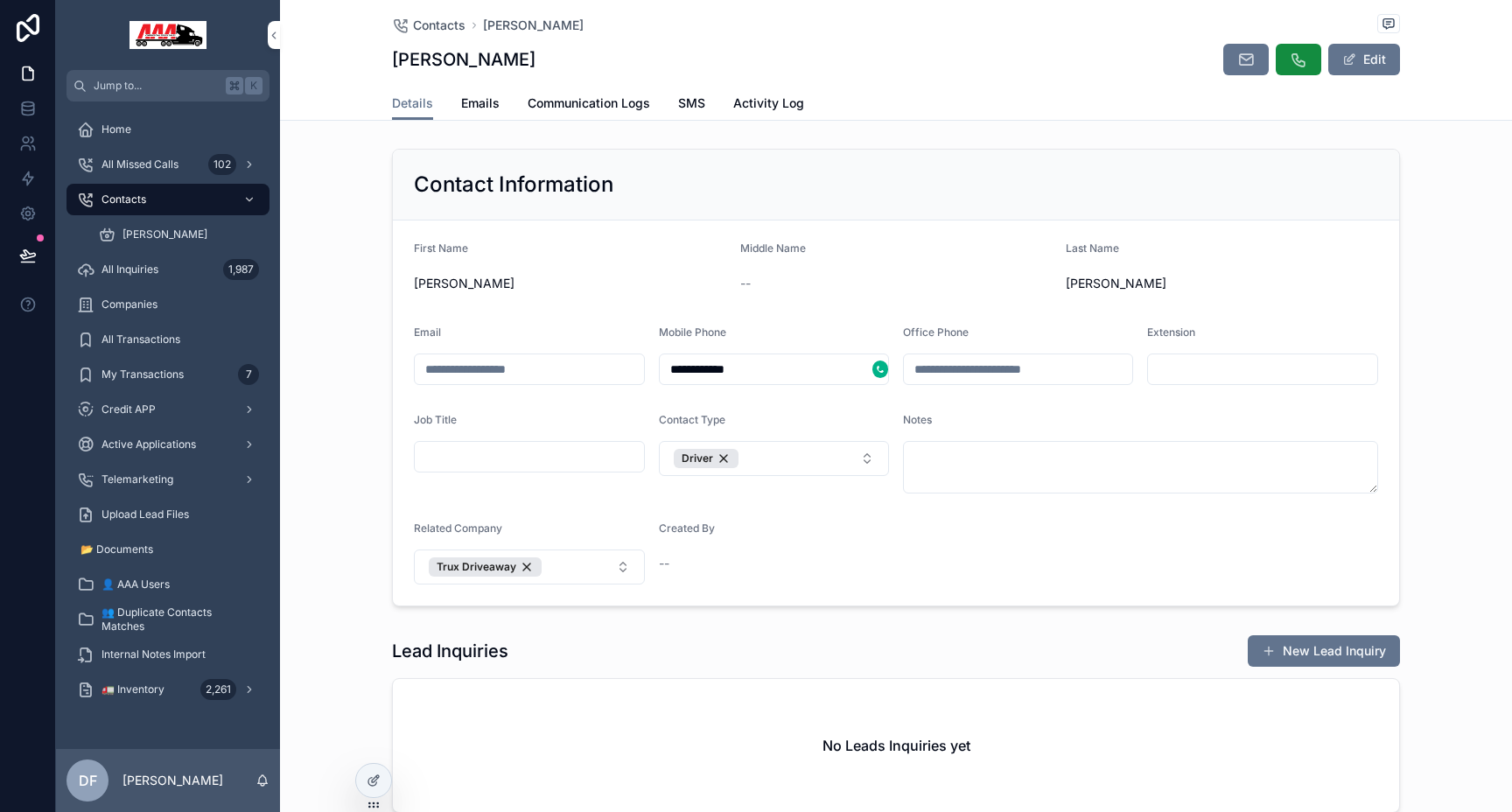
type input "**********"
click at [689, 105] on span "SMS" at bounding box center [692, 103] width 27 height 17
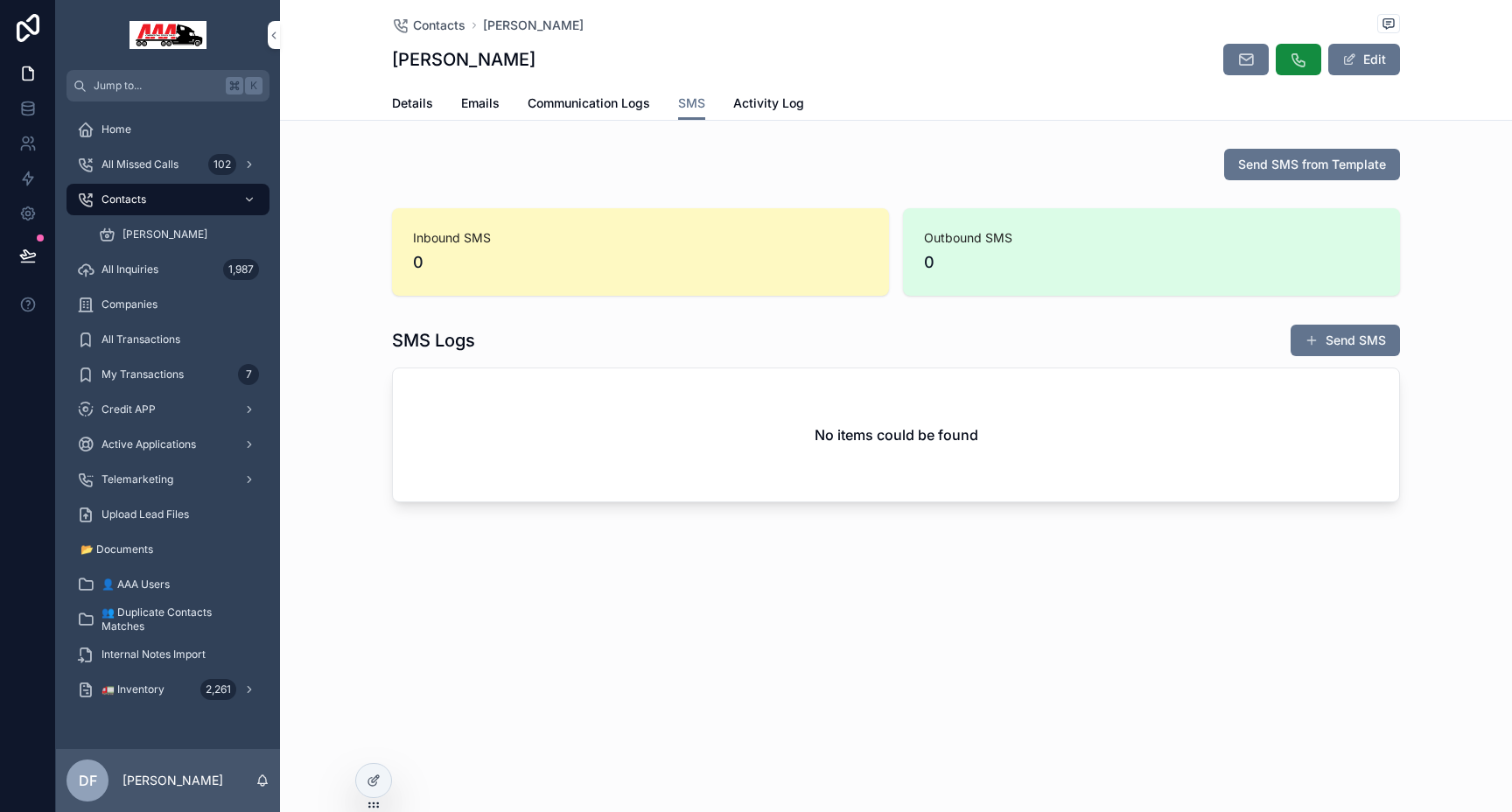
click at [689, 105] on span "SMS" at bounding box center [692, 103] width 27 height 17
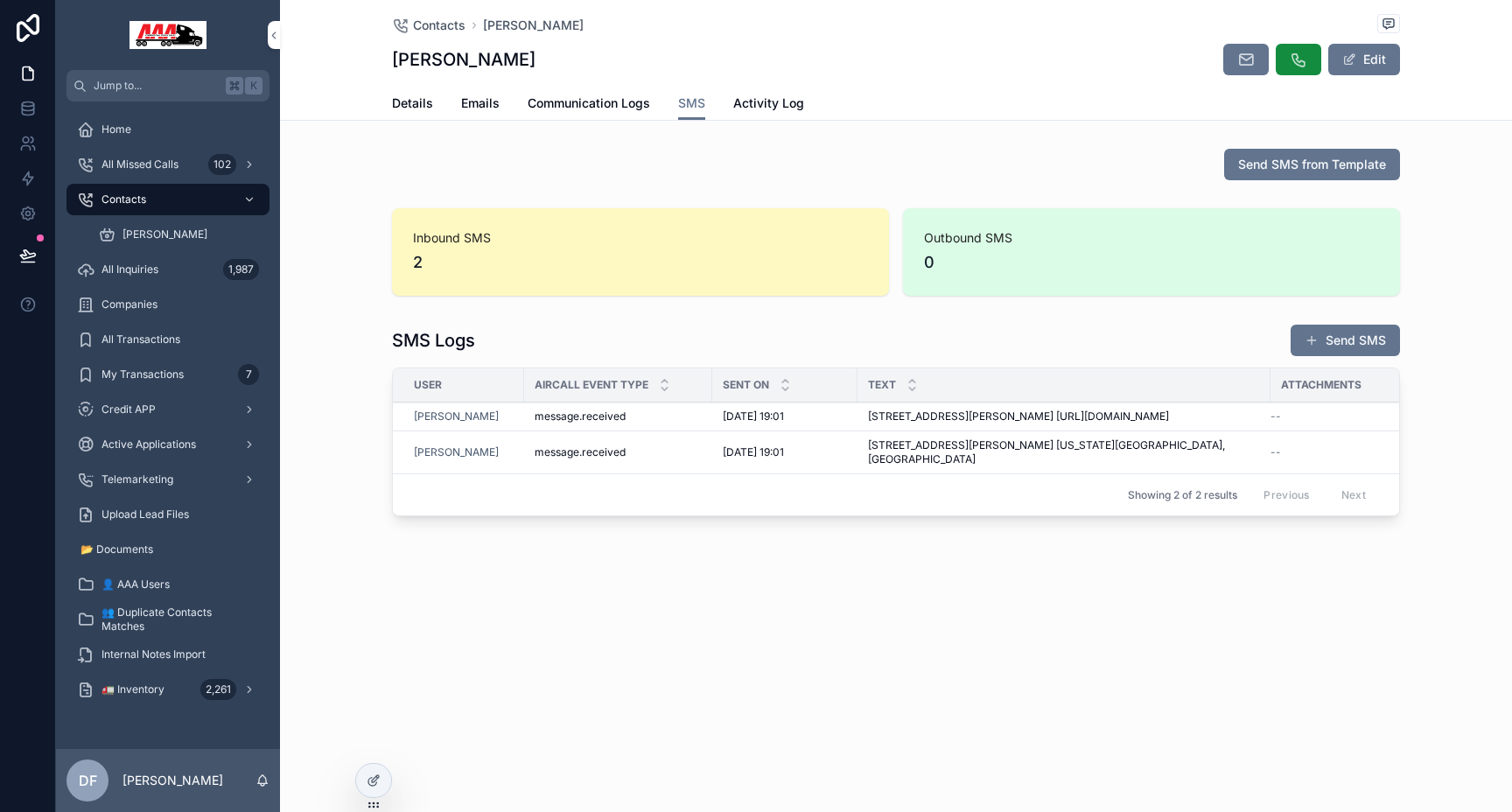
click at [137, 195] on span "Contacts" at bounding box center [123, 199] width 45 height 14
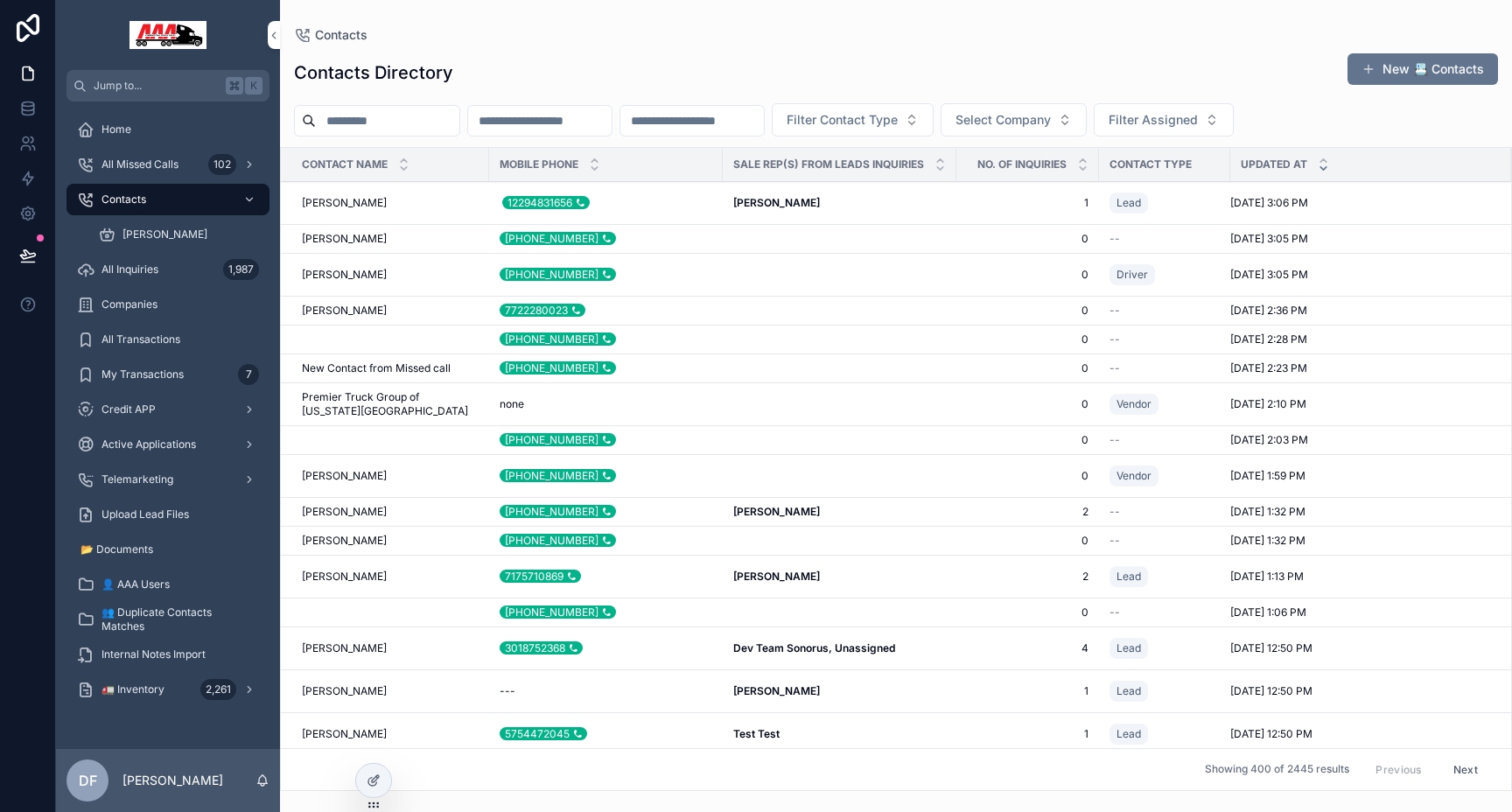
click at [642, 270] on div "+16787784143 +16787784143" at bounding box center [606, 274] width 212 height 14
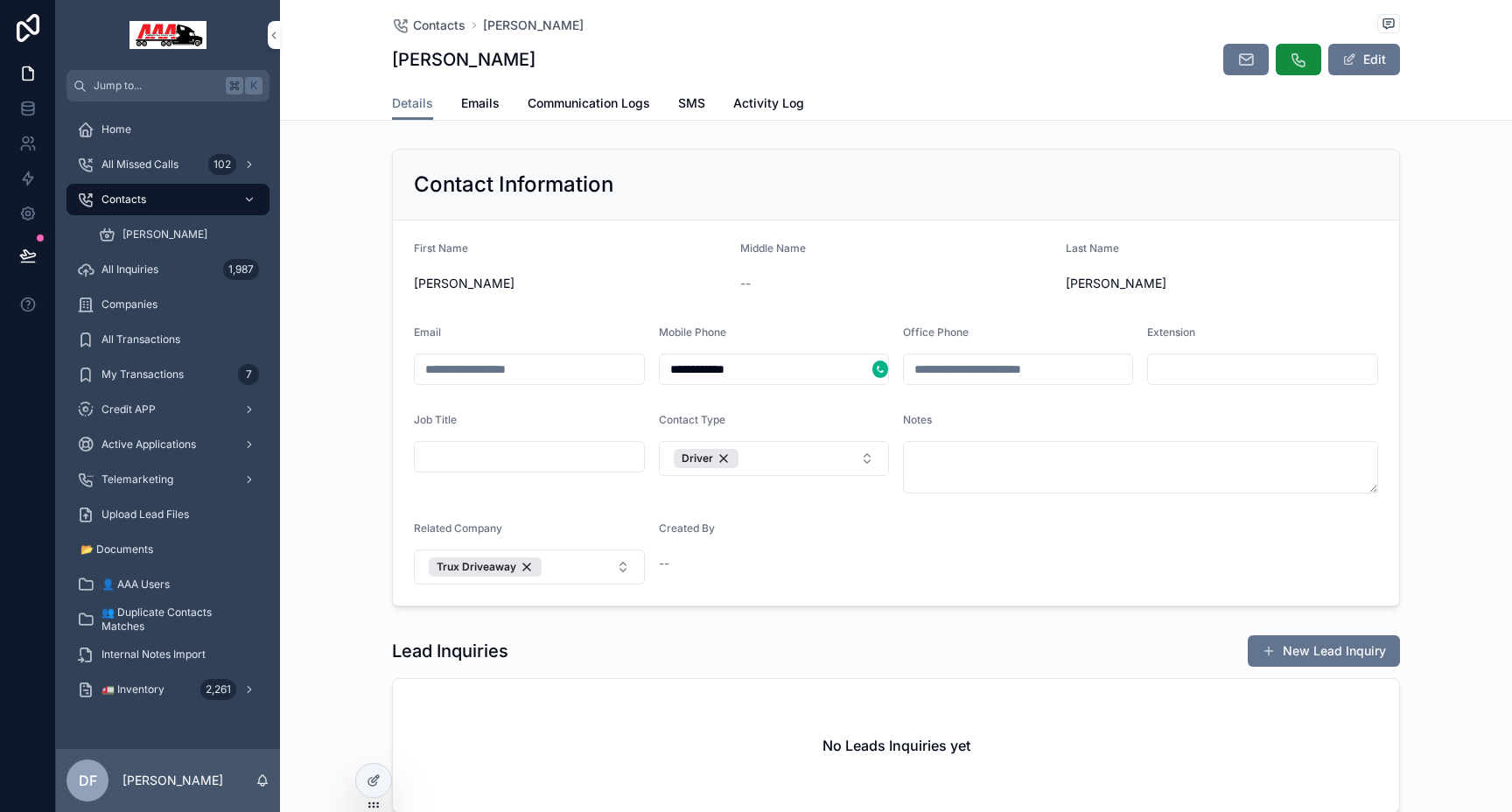
click at [697, 97] on span "SMS" at bounding box center [692, 103] width 27 height 17
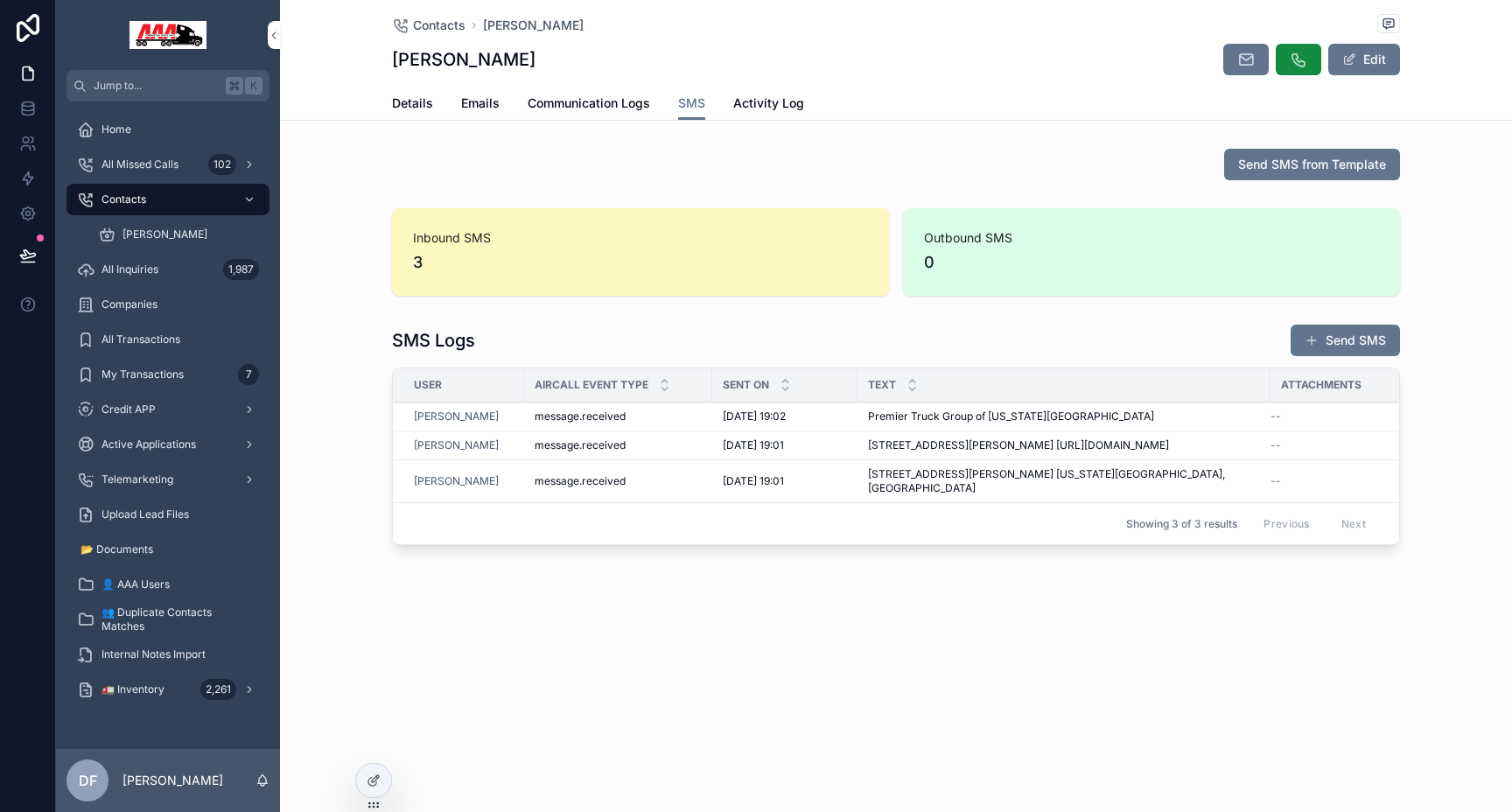
click at [1350, 331] on button "Send SMS" at bounding box center [1345, 340] width 109 height 32
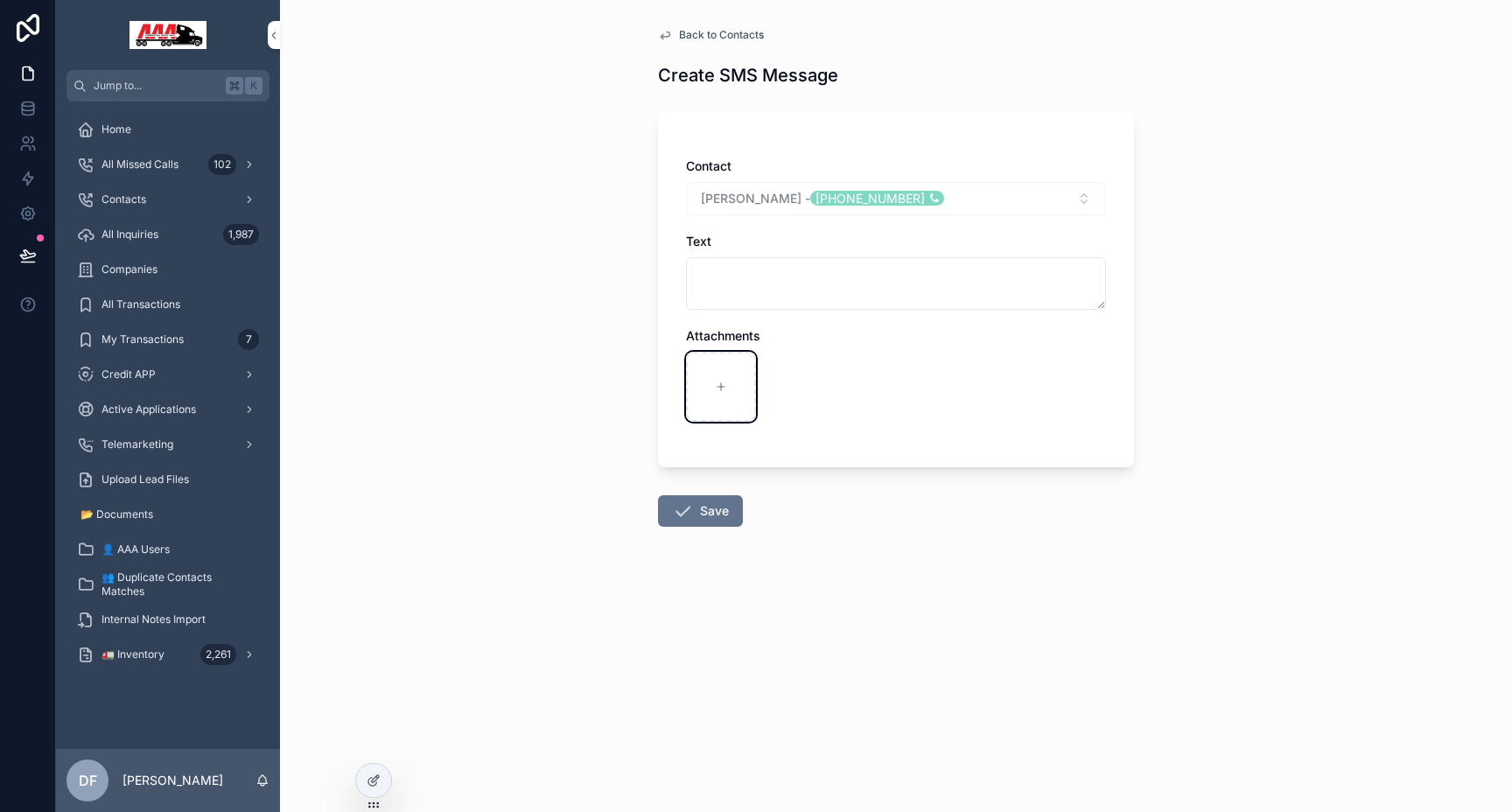
click at [695, 387] on div "scrollable content" at bounding box center [721, 386] width 70 height 70
type input "**********"
click at [714, 513] on button "Save" at bounding box center [700, 510] width 85 height 32
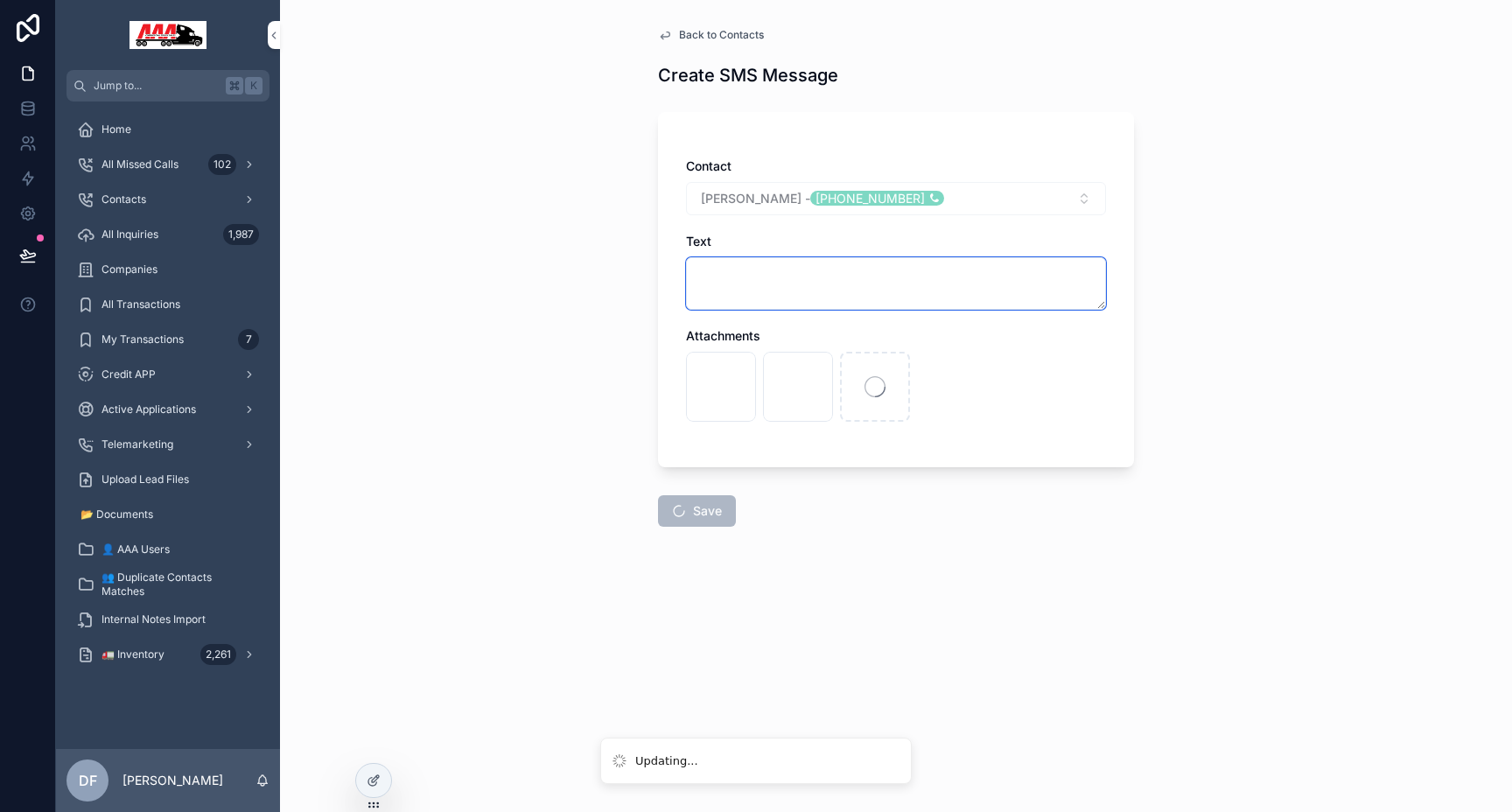
click at [746, 295] on textarea "scrollable content" at bounding box center [896, 283] width 420 height 53
type textarea "**********"
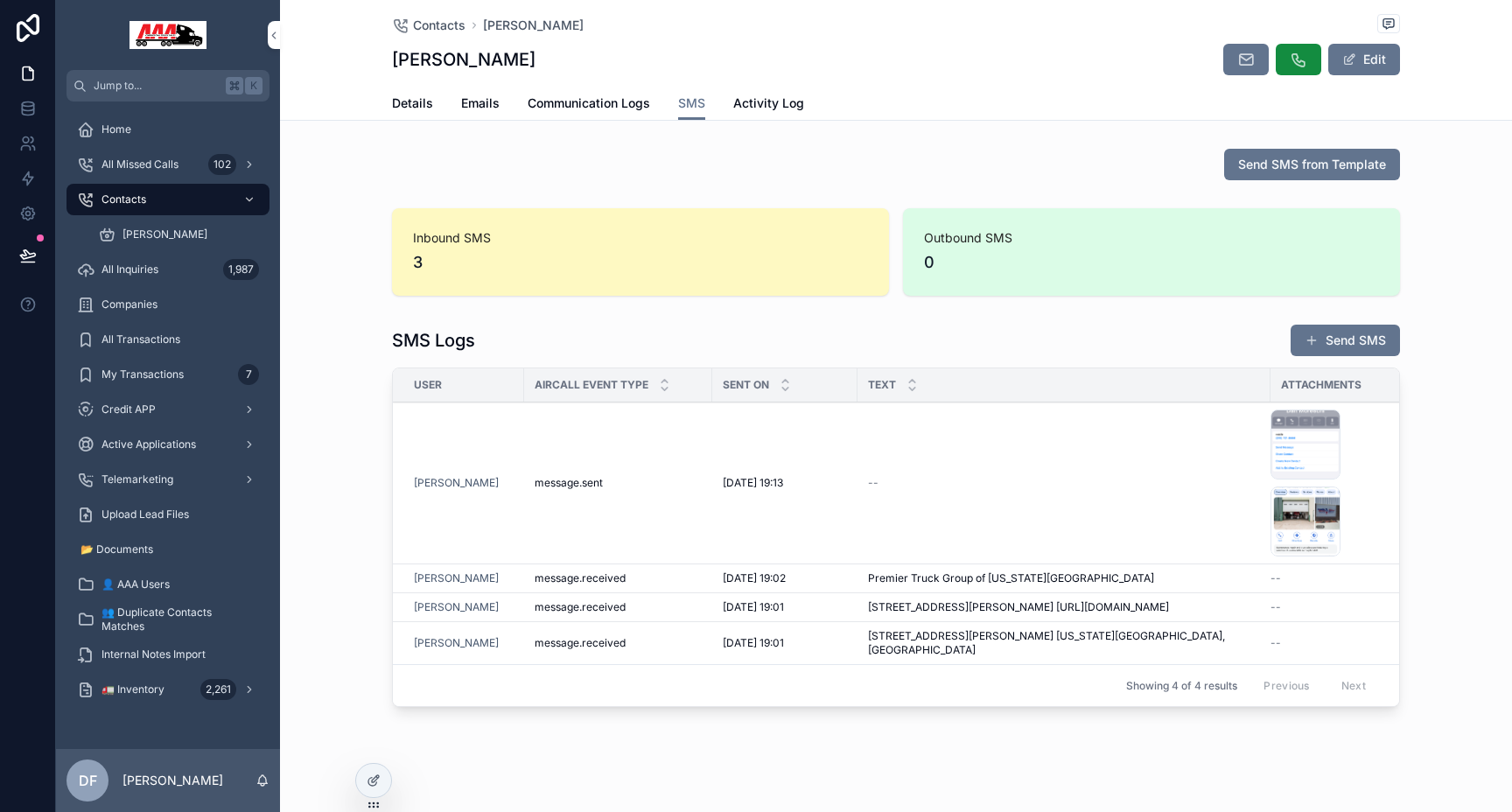
click at [1329, 342] on button "Send SMS" at bounding box center [1345, 340] width 109 height 32
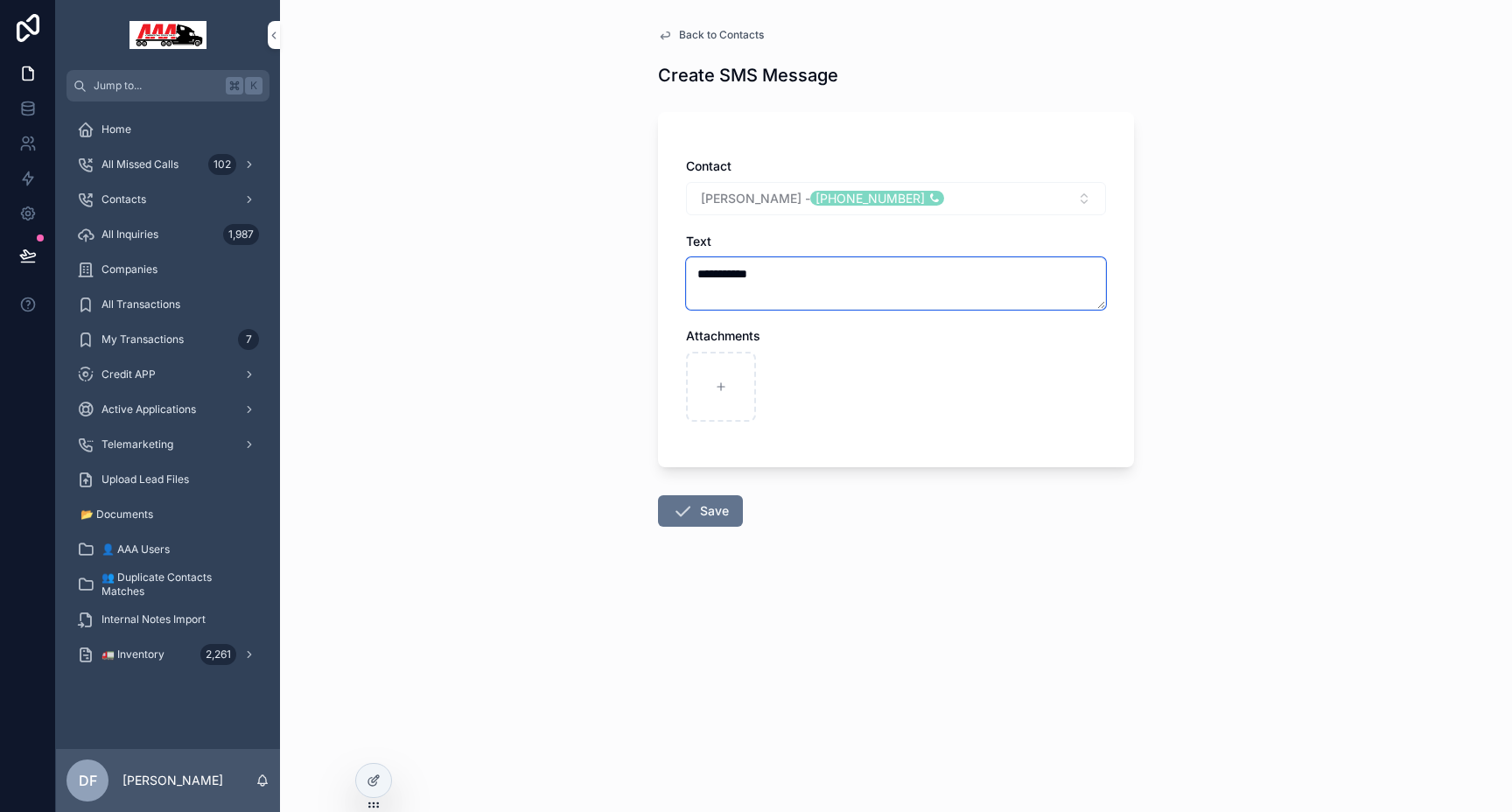
click at [778, 277] on textarea "**********" at bounding box center [896, 283] width 420 height 53
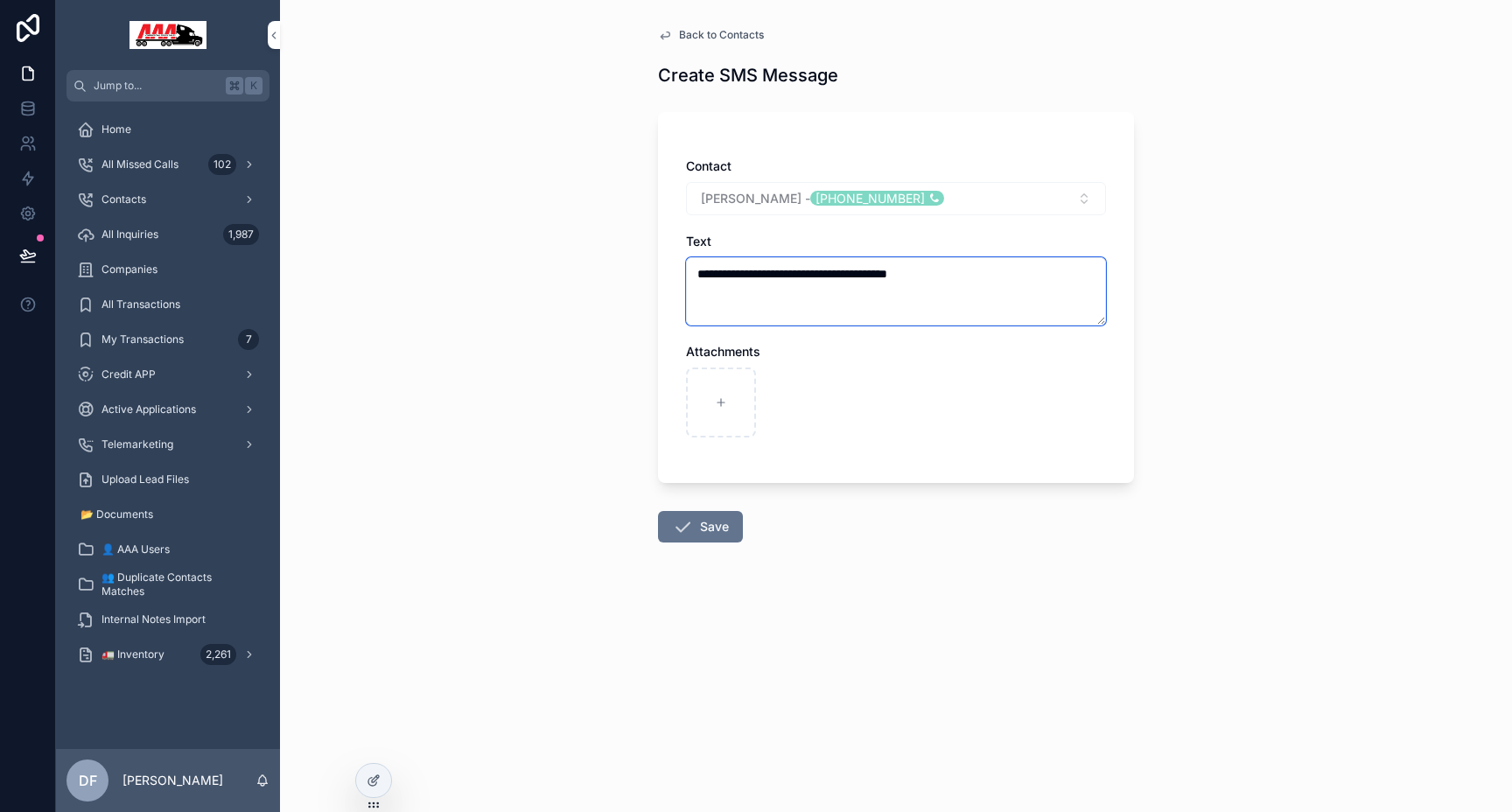
type textarea "**********"
click at [699, 524] on button "Save" at bounding box center [700, 526] width 85 height 32
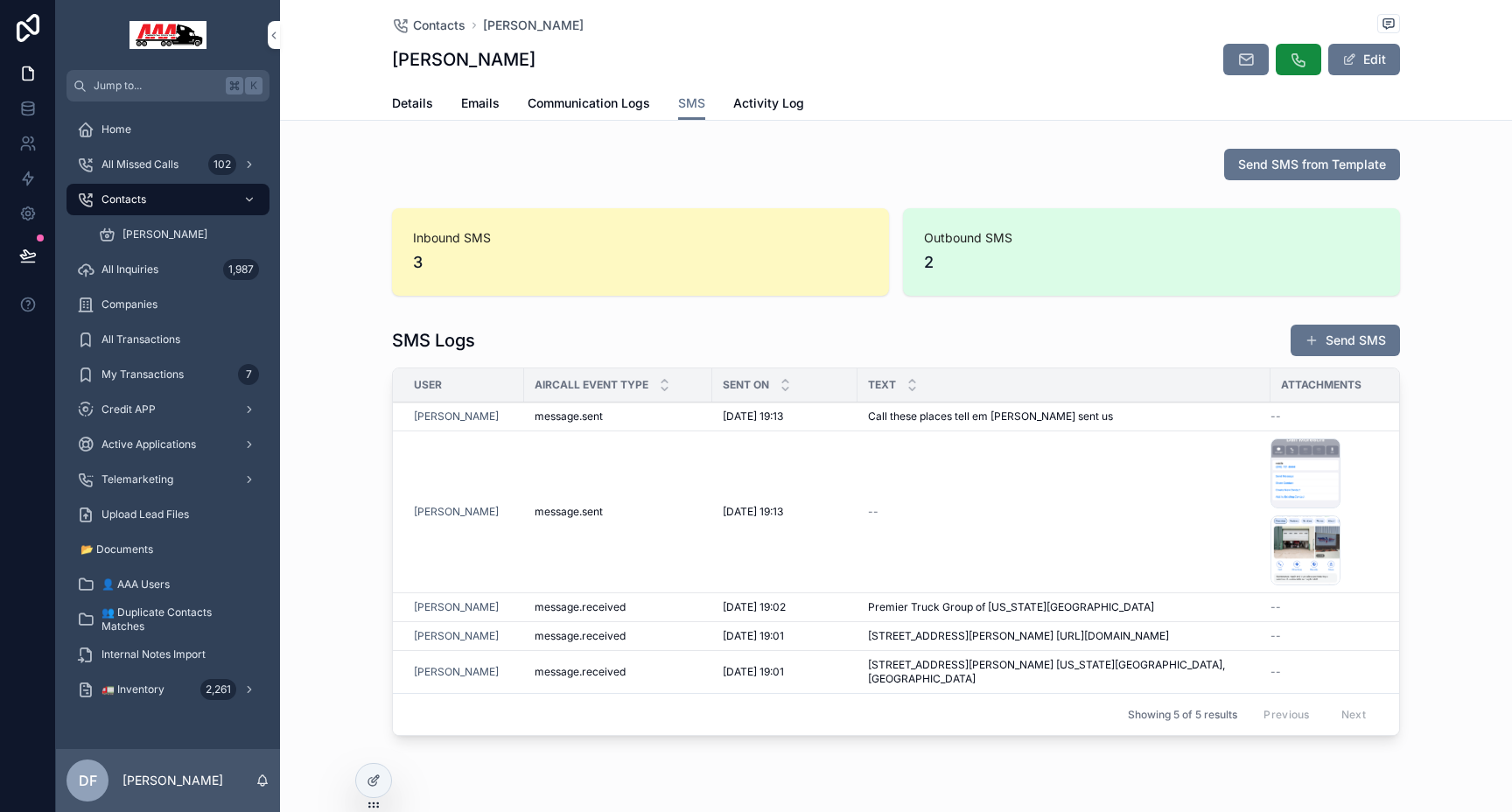
click at [131, 690] on span "🚛 Inventory" at bounding box center [133, 689] width 63 height 14
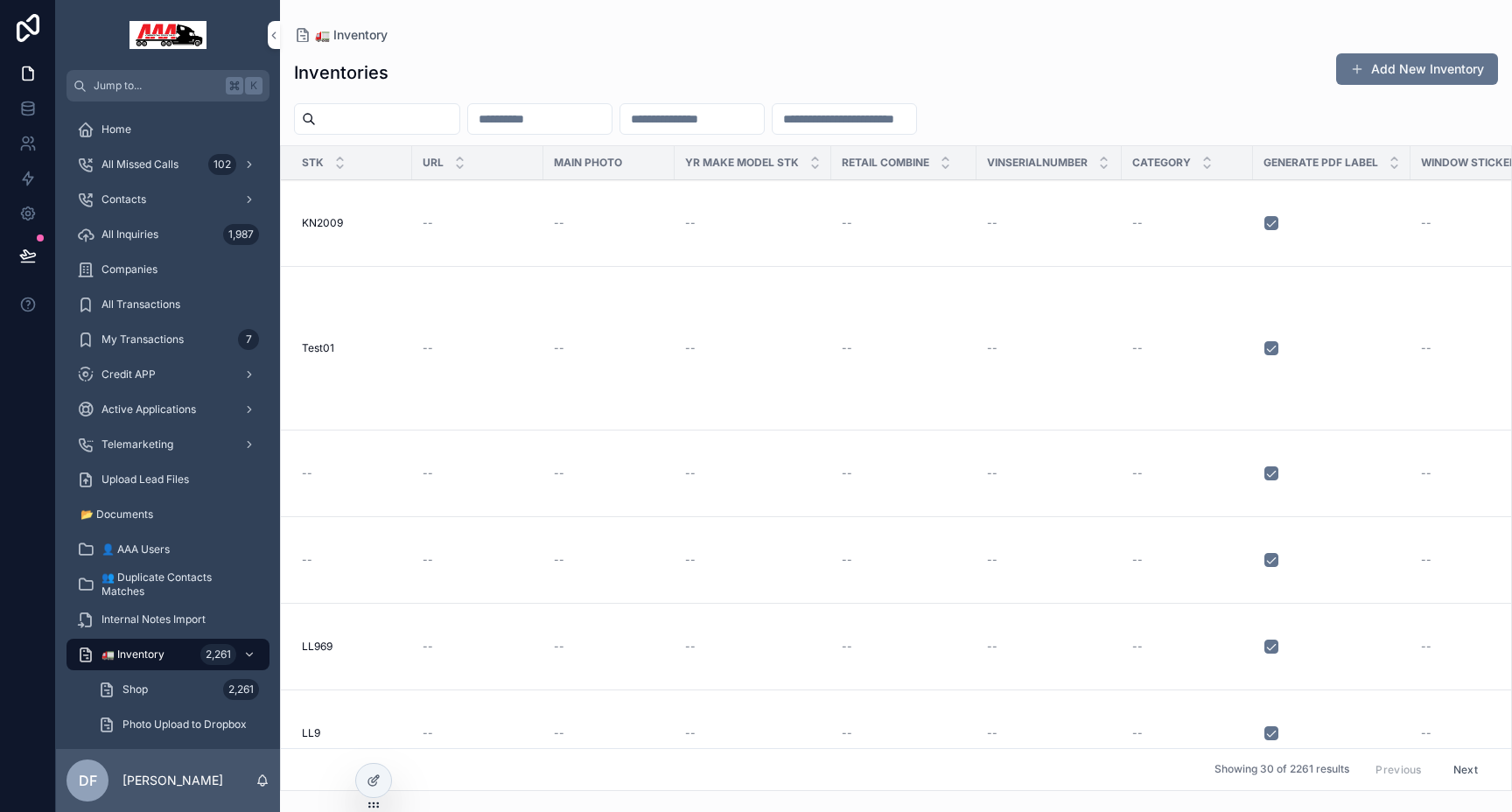
click at [179, 696] on div "Shop 2,261" at bounding box center [179, 689] width 161 height 28
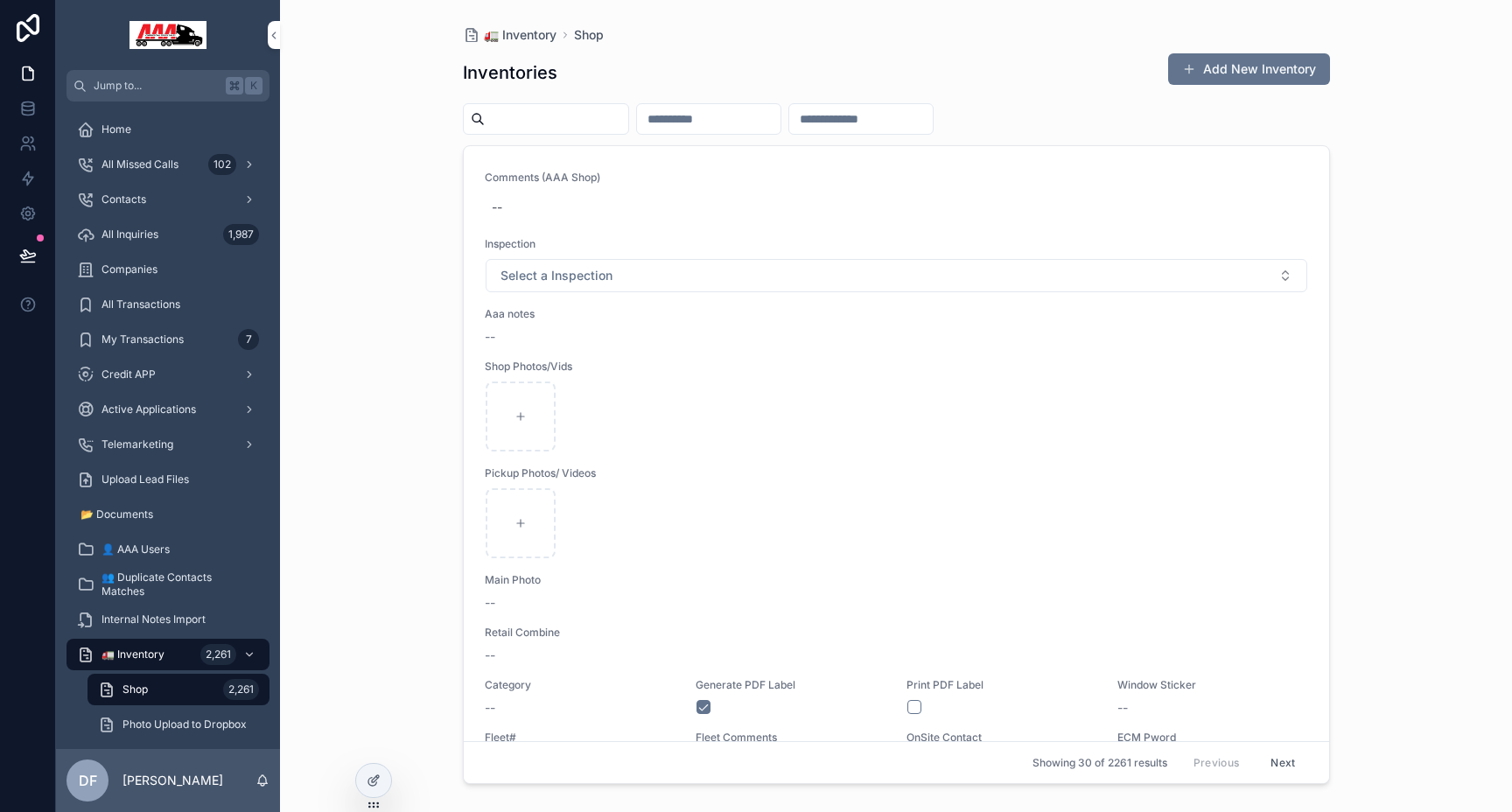
click at [590, 113] on input "scrollable content" at bounding box center [556, 119] width 143 height 25
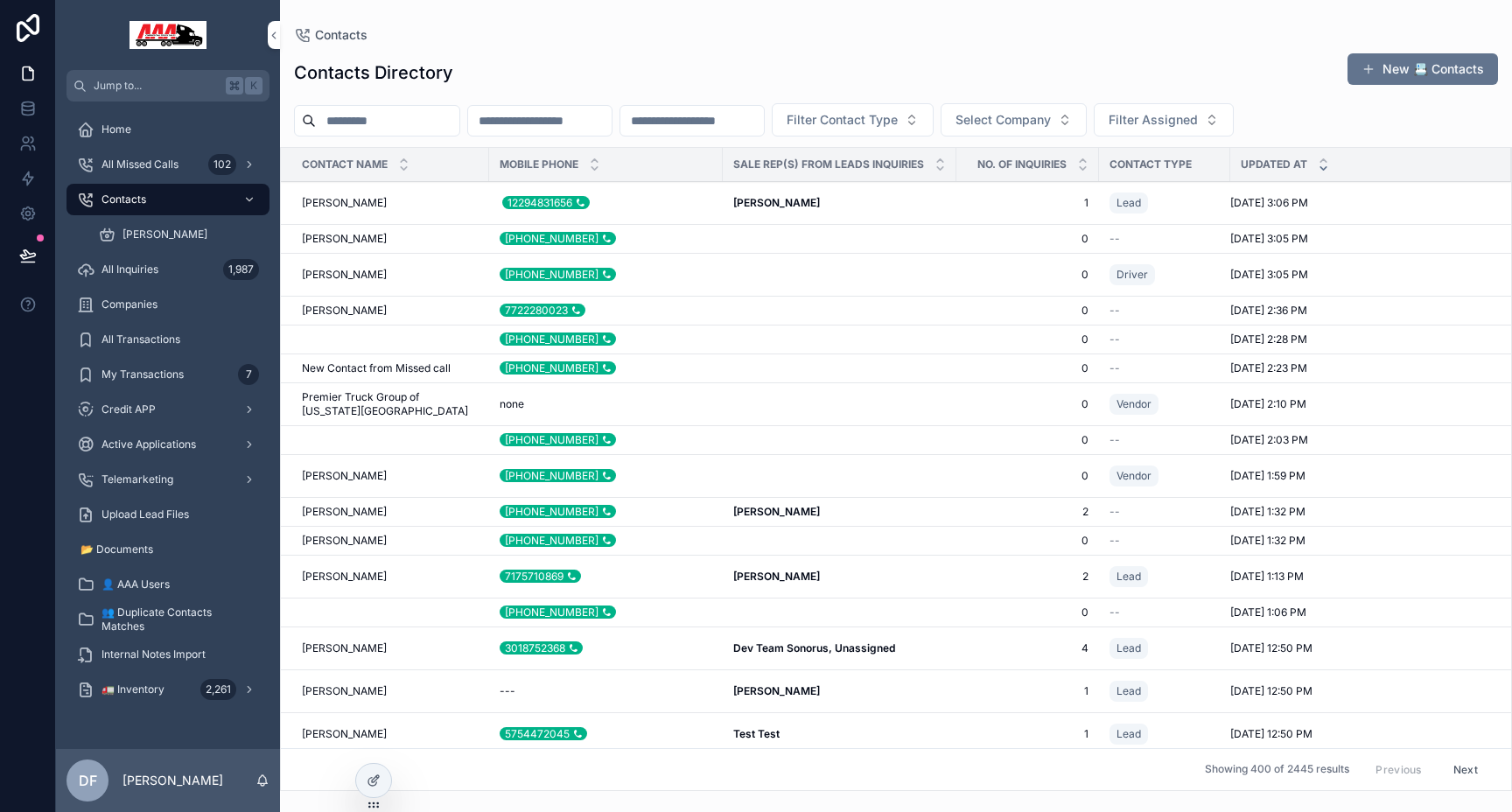
click at [347, 276] on span "[PERSON_NAME]" at bounding box center [344, 274] width 85 height 14
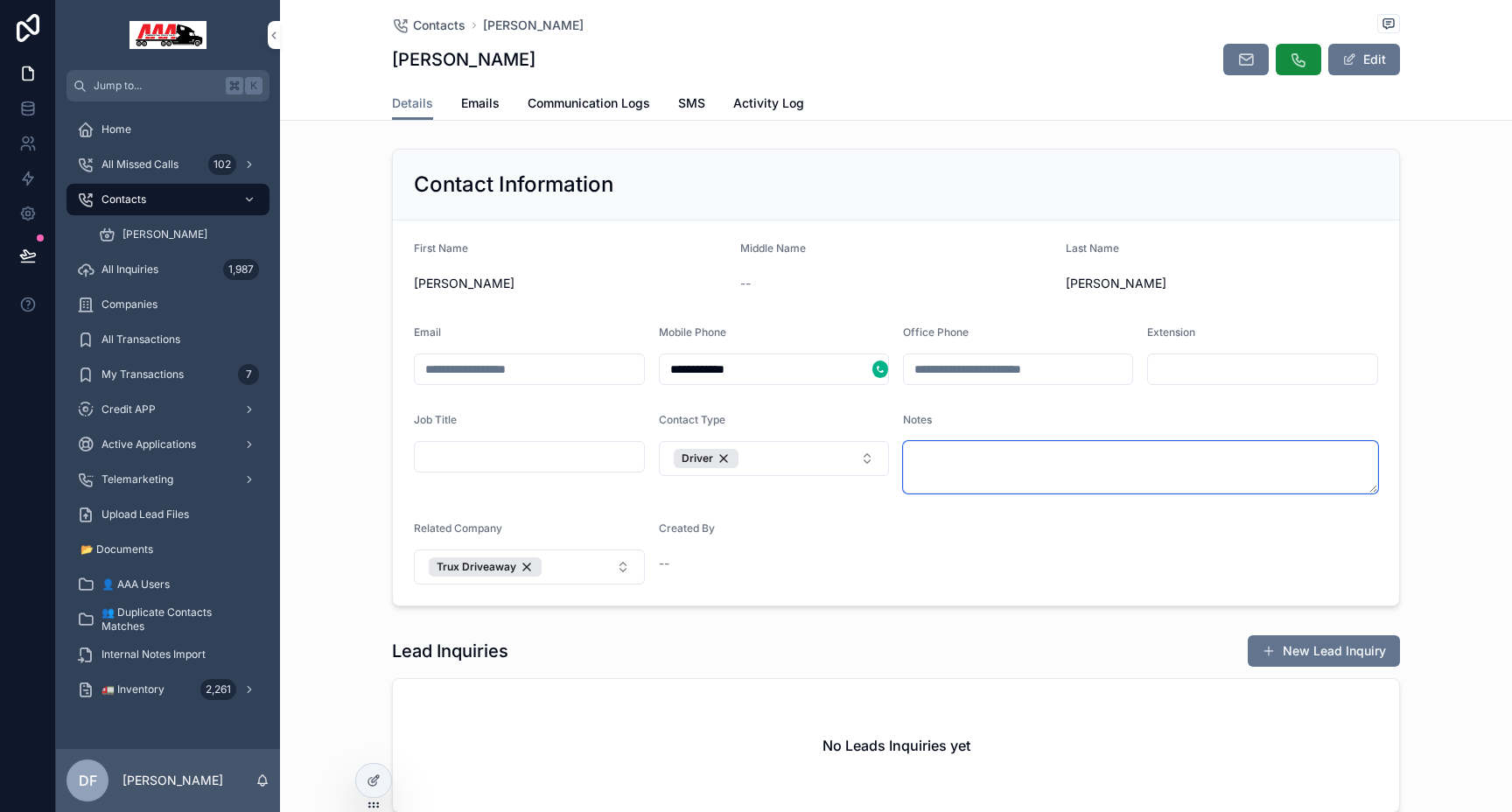
click at [1151, 471] on textarea "scrollable content" at bounding box center [1140, 466] width 475 height 53
click at [1209, 448] on textarea "scrollable content" at bounding box center [1140, 466] width 475 height 53
click at [684, 95] on span "SMS" at bounding box center [692, 103] width 27 height 17
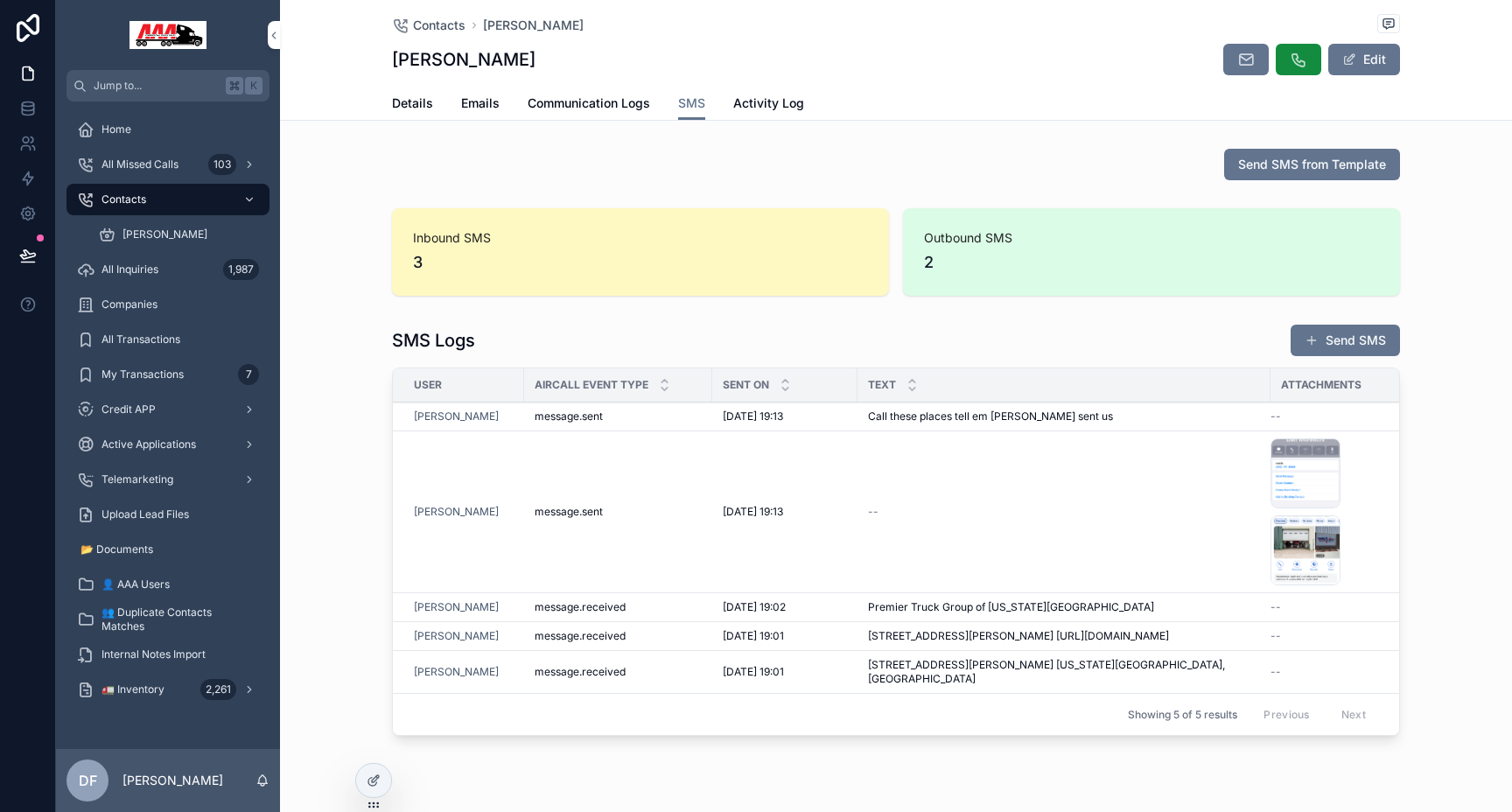
click at [1304, 69] on button "scrollable content" at bounding box center [1299, 59] width 46 height 32
click at [428, 100] on span "Details" at bounding box center [412, 103] width 41 height 17
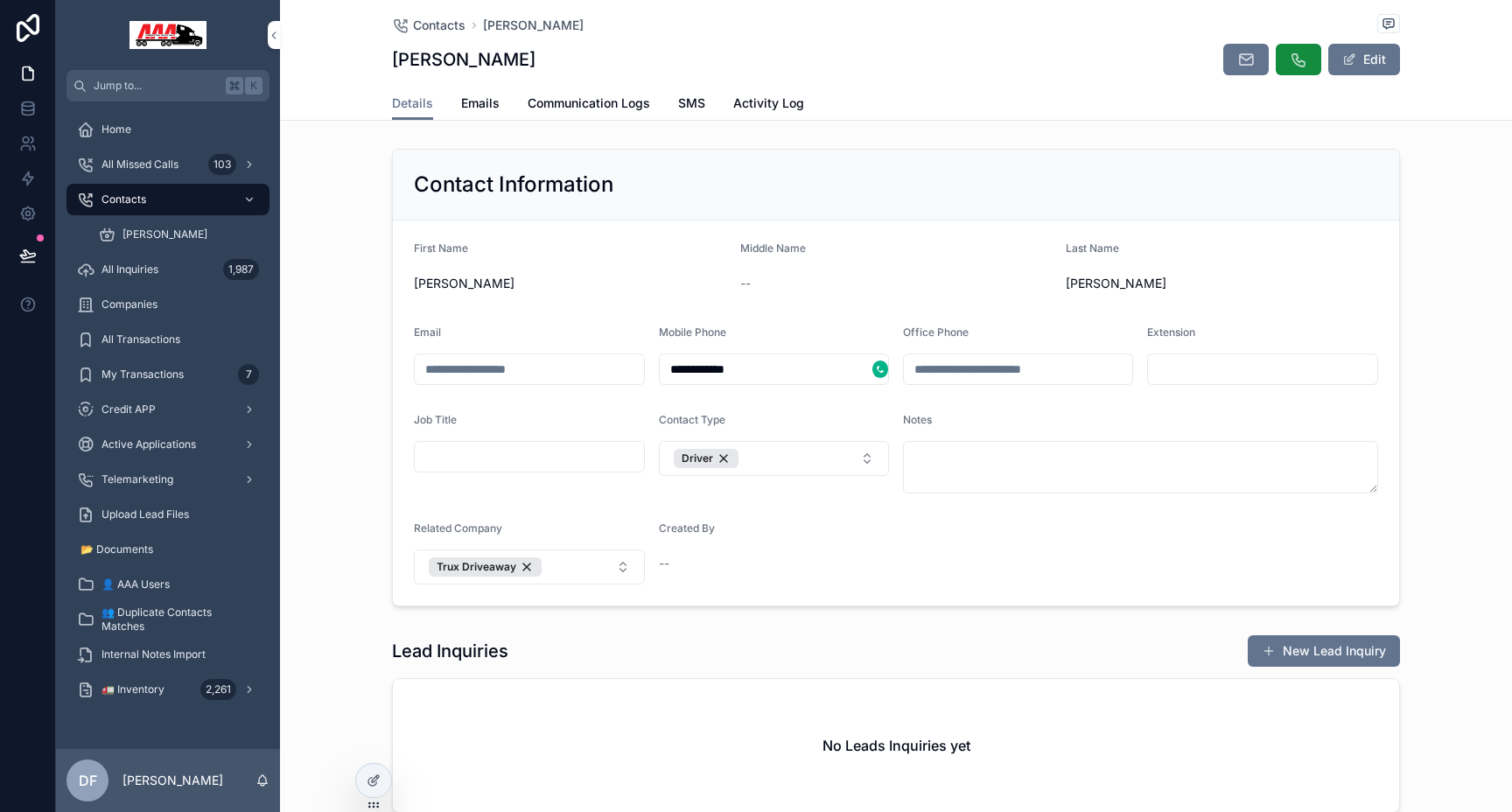
click at [879, 367] on div "scrollable content" at bounding box center [880, 369] width 15 height 17
click at [760, 111] on span "Activity Log" at bounding box center [768, 103] width 71 height 17
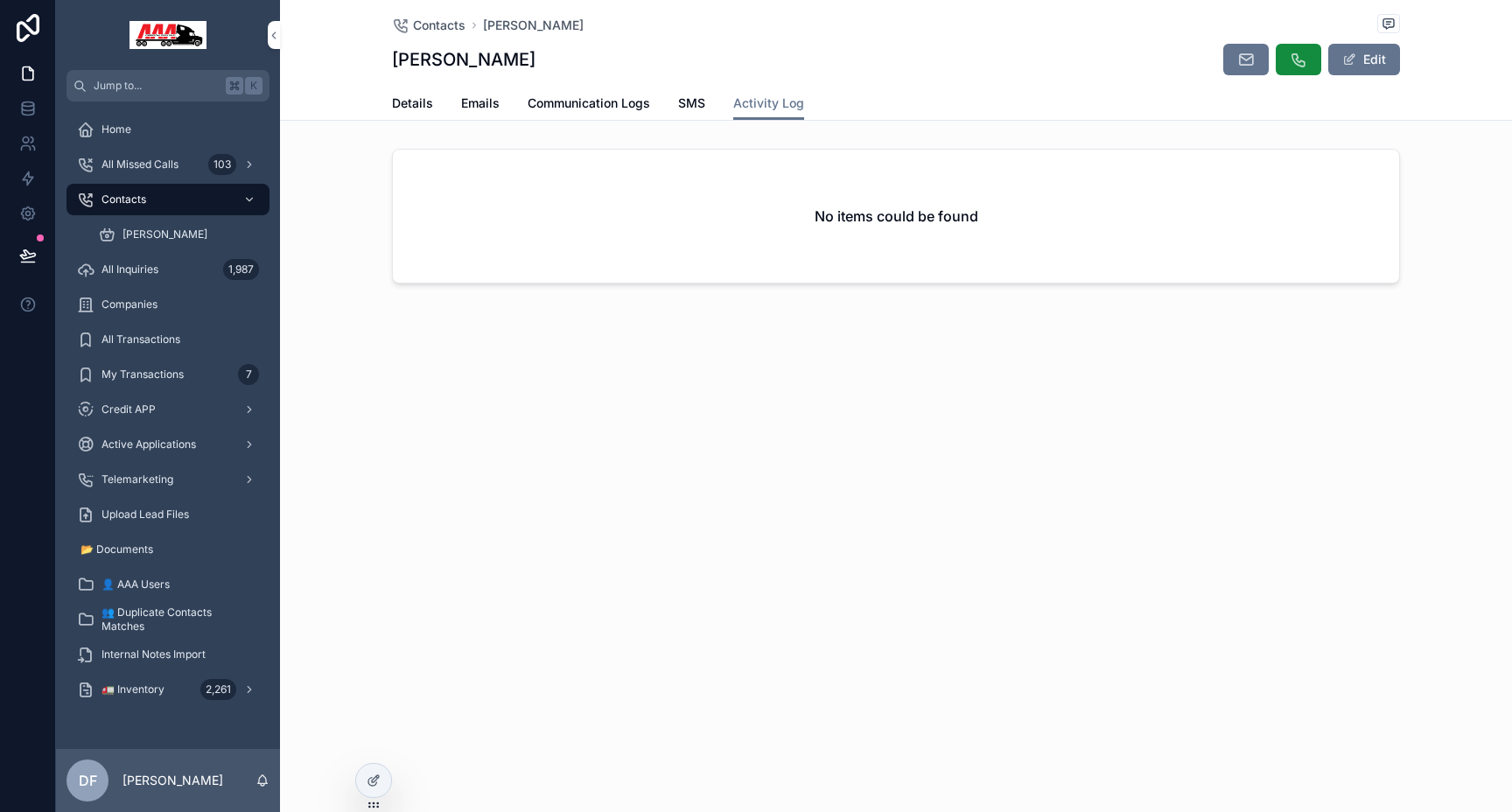
click at [688, 102] on span "SMS" at bounding box center [692, 103] width 27 height 17
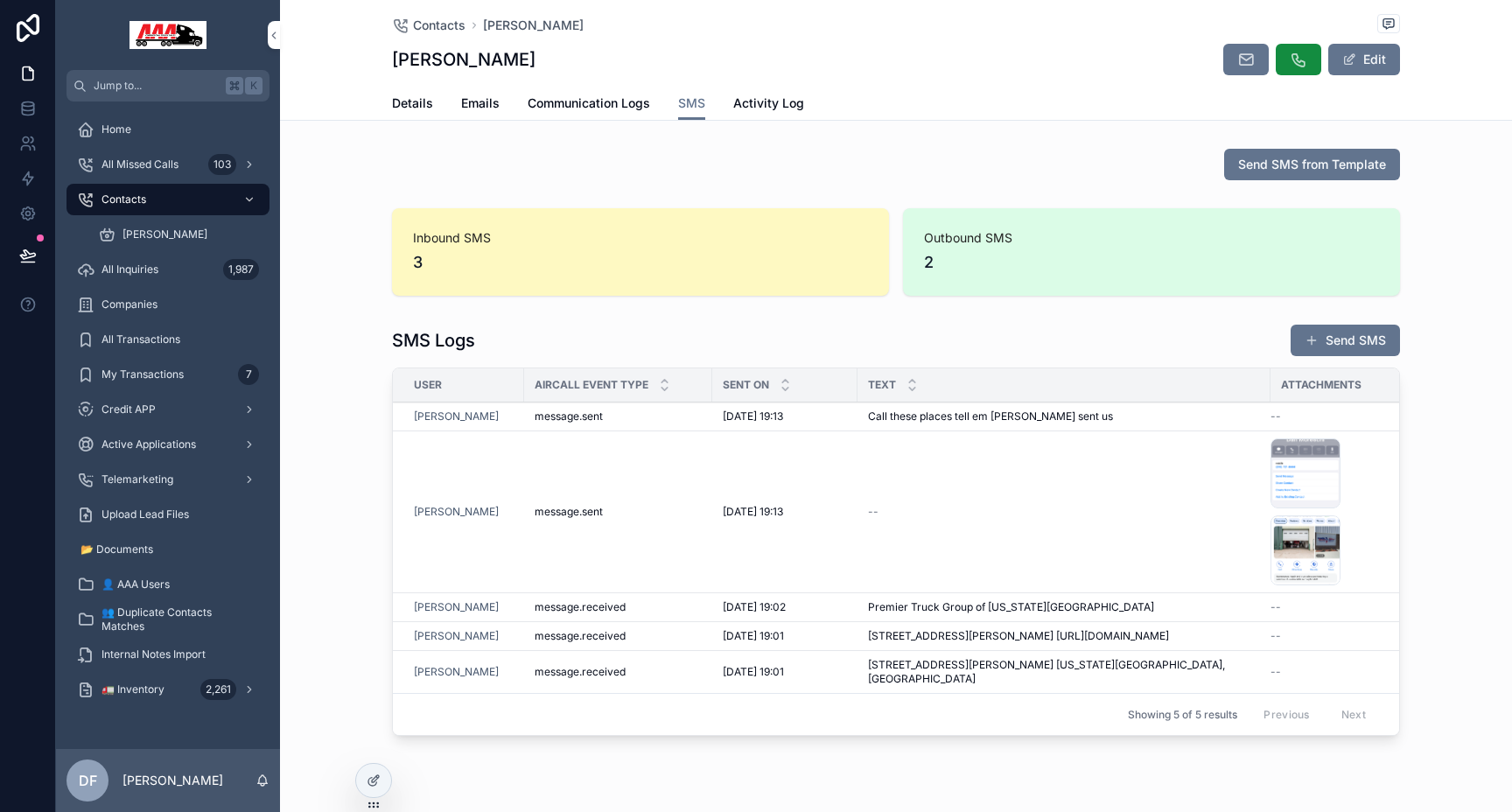
click at [1290, 471] on div "IMG_6089 .png" at bounding box center [1305, 473] width 70 height 70
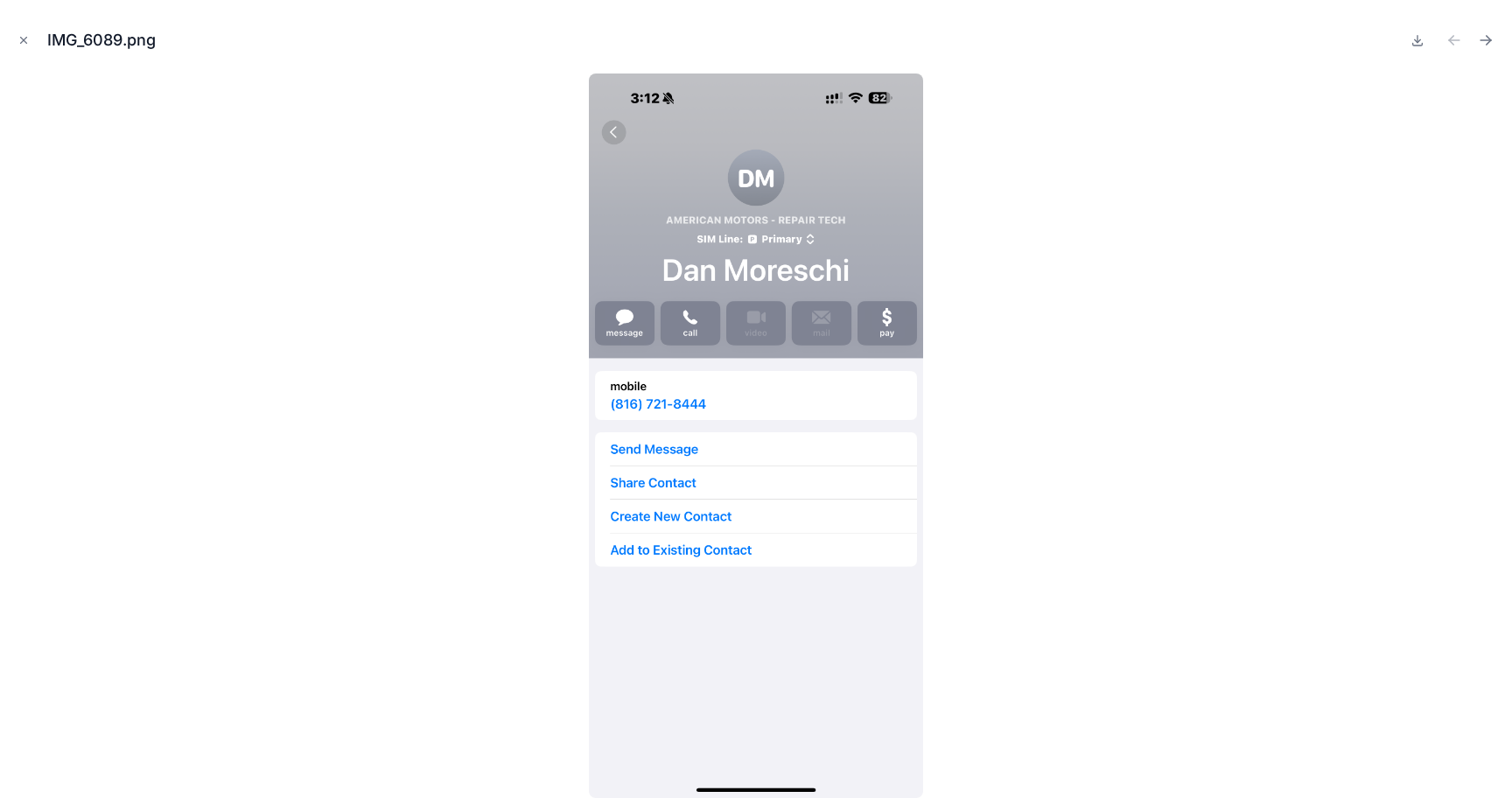
click at [22, 44] on icon "Close modal" at bounding box center [23, 40] width 12 height 12
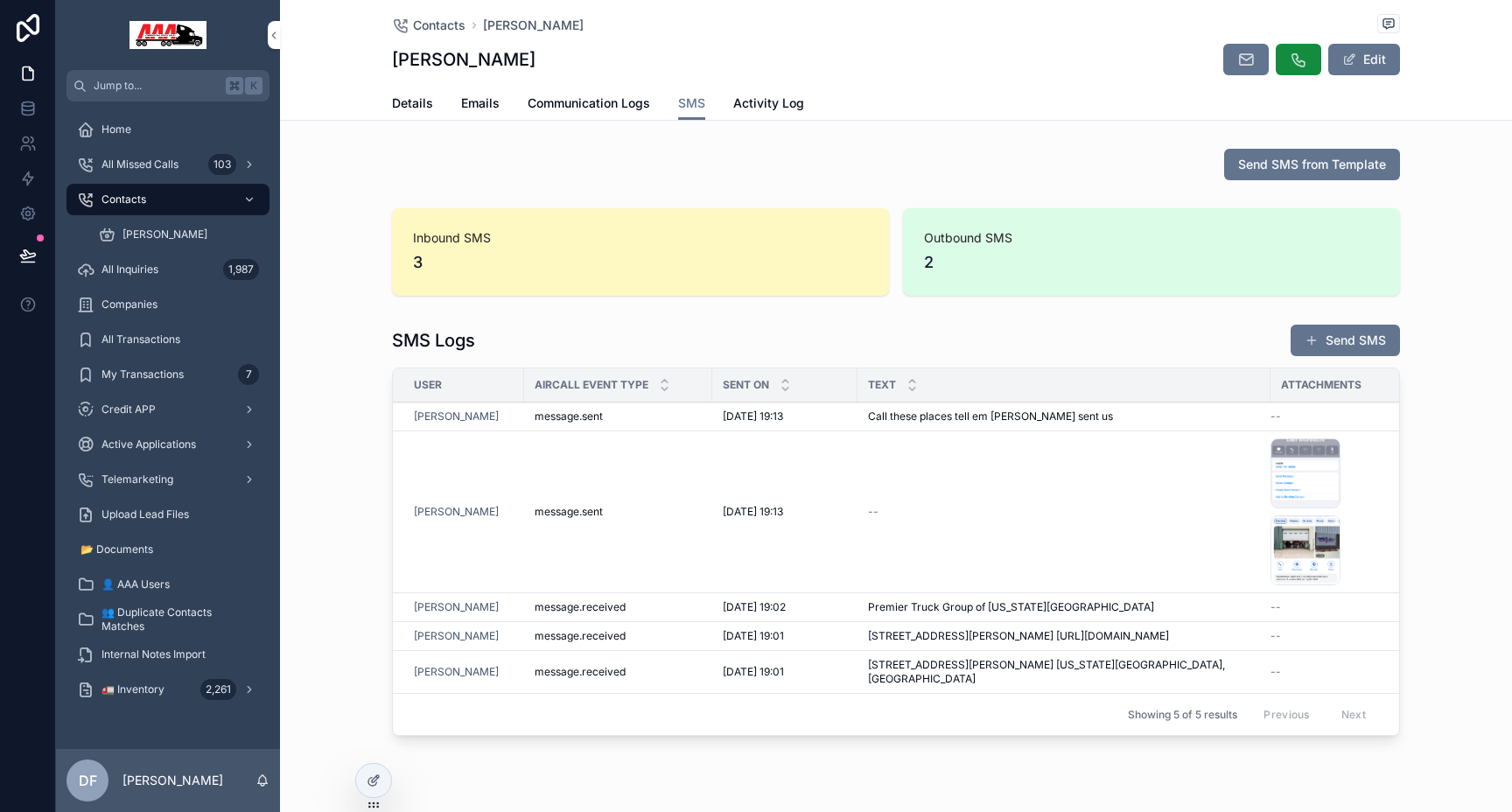
click at [1295, 541] on div "IMG_6090 .png" at bounding box center [1305, 549] width 70 height 70
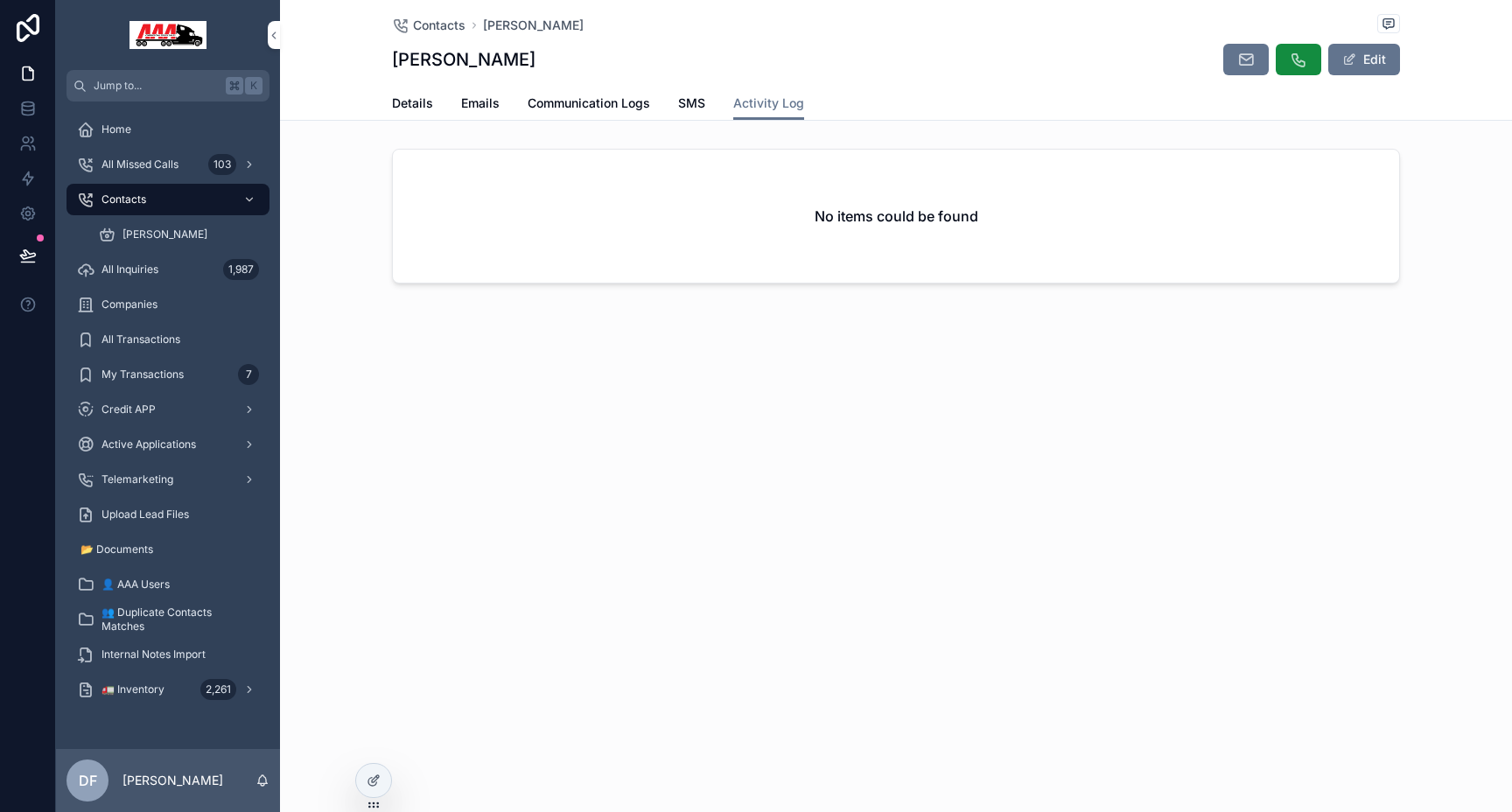
click at [420, 110] on span "Details" at bounding box center [412, 103] width 41 height 17
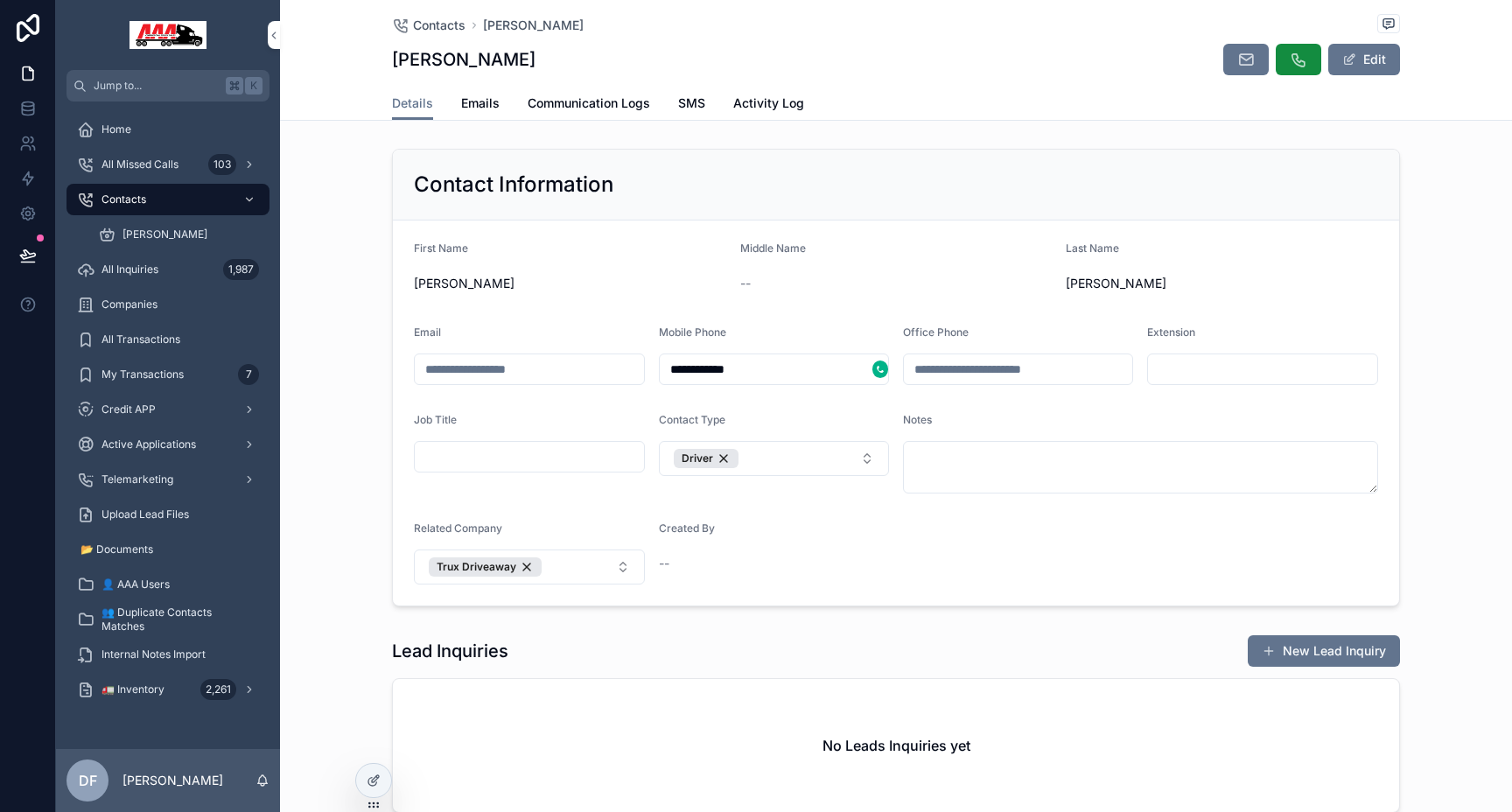
click at [726, 367] on input "**********" at bounding box center [766, 370] width 212 height 25
